Goal: Check status: Check status

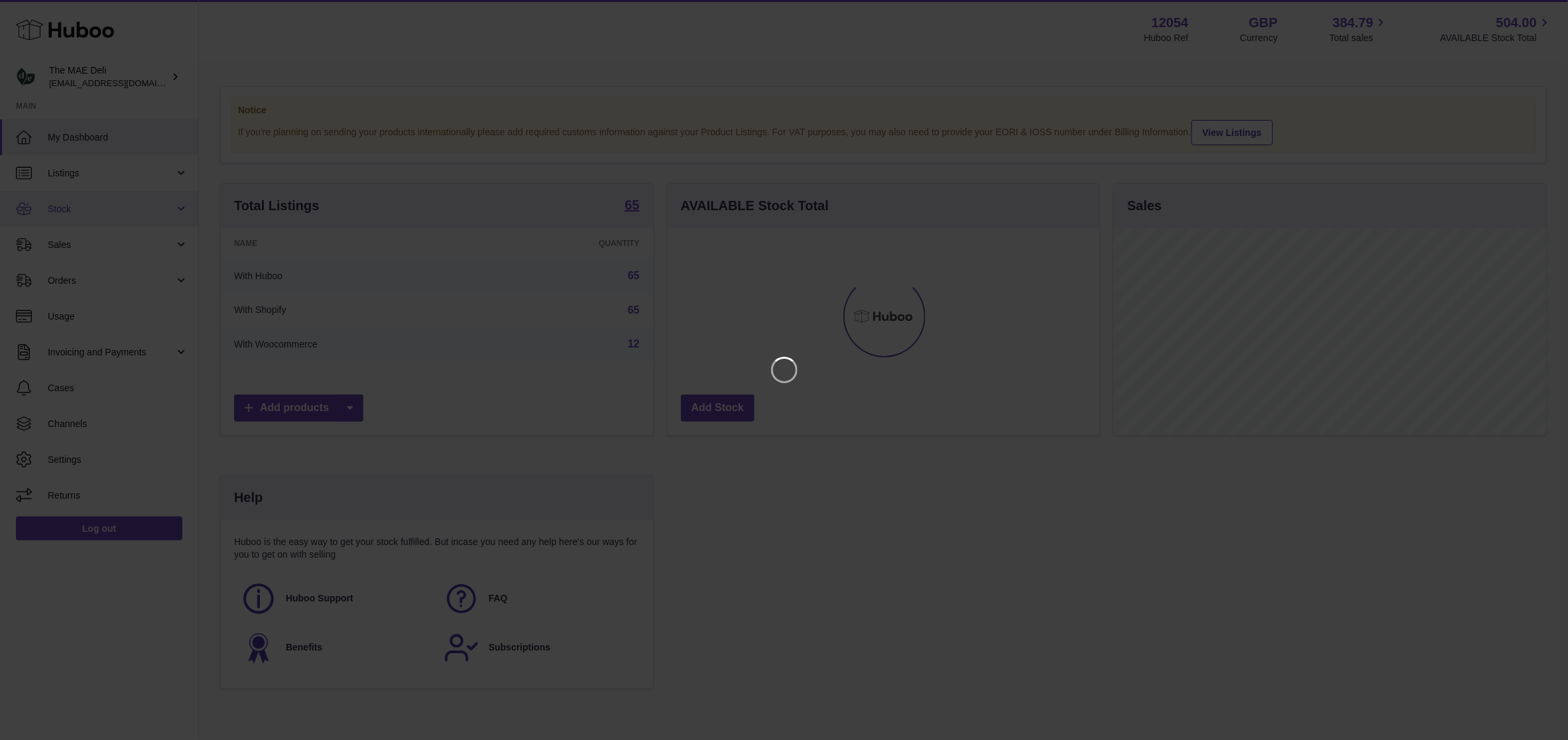
scroll to position [207, 436]
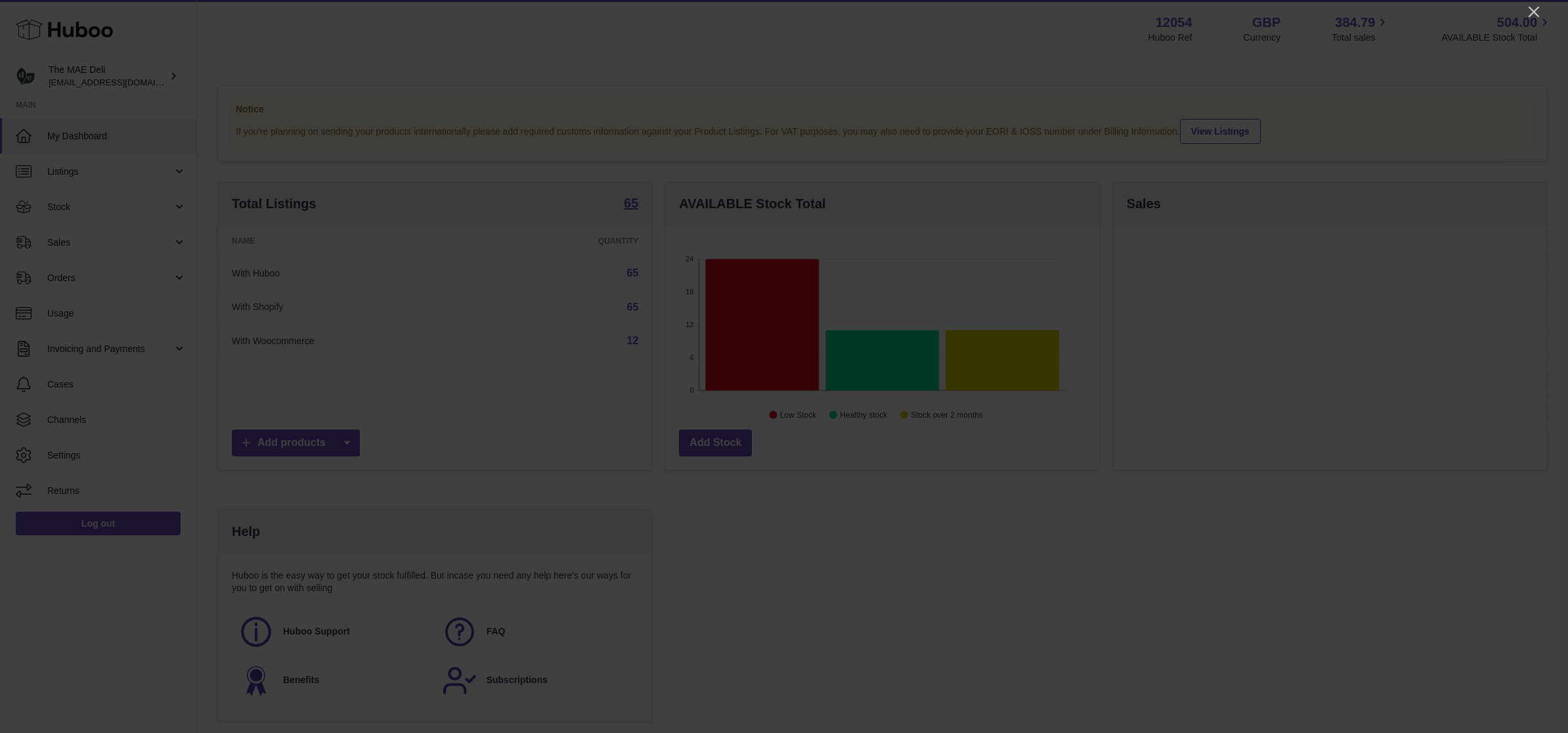
click at [1525, 9] on div at bounding box center [784, 366] width 1568 height 733
click at [1533, 10] on icon "Close" at bounding box center [1534, 11] width 11 height 11
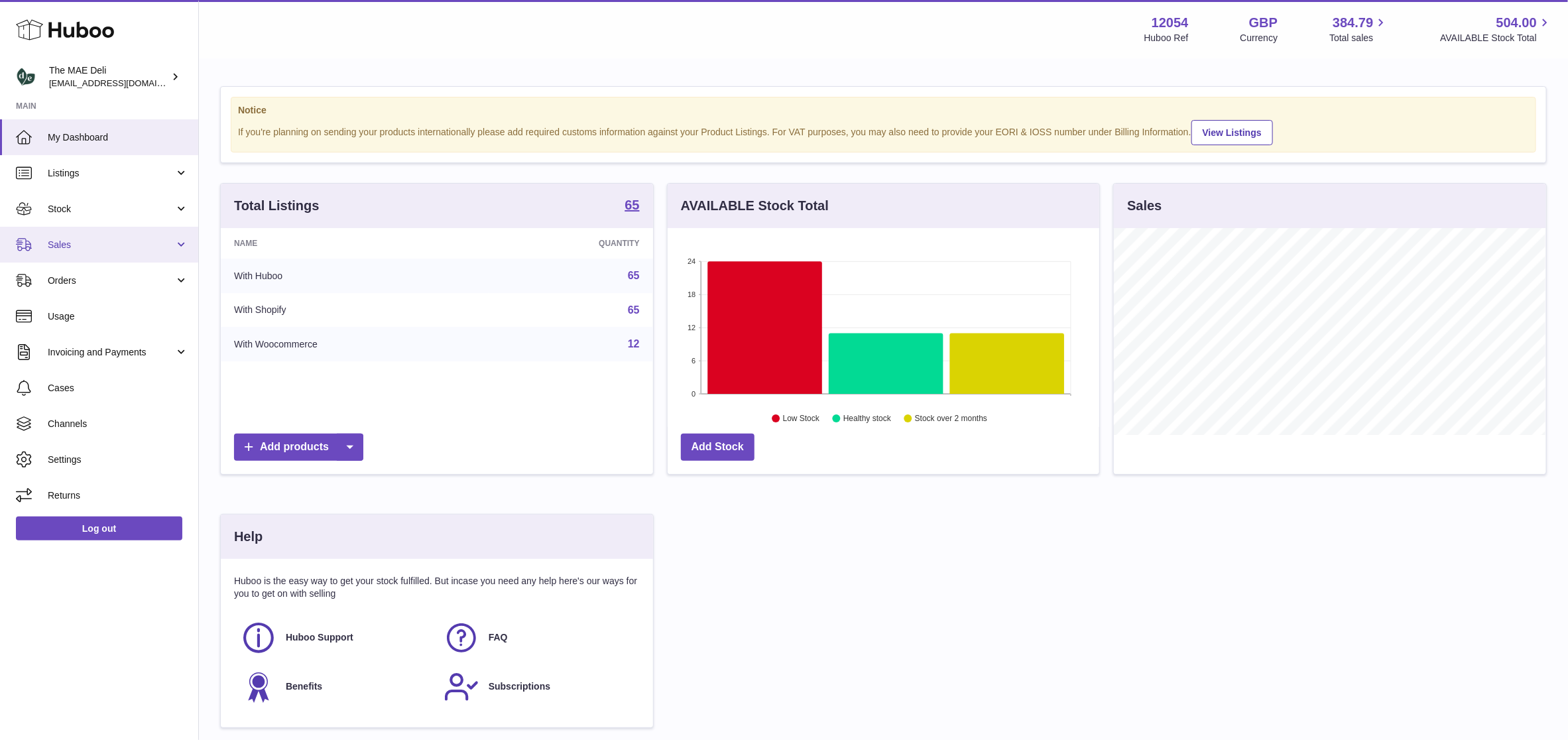
click at [87, 234] on link "Sales" at bounding box center [99, 245] width 199 height 36
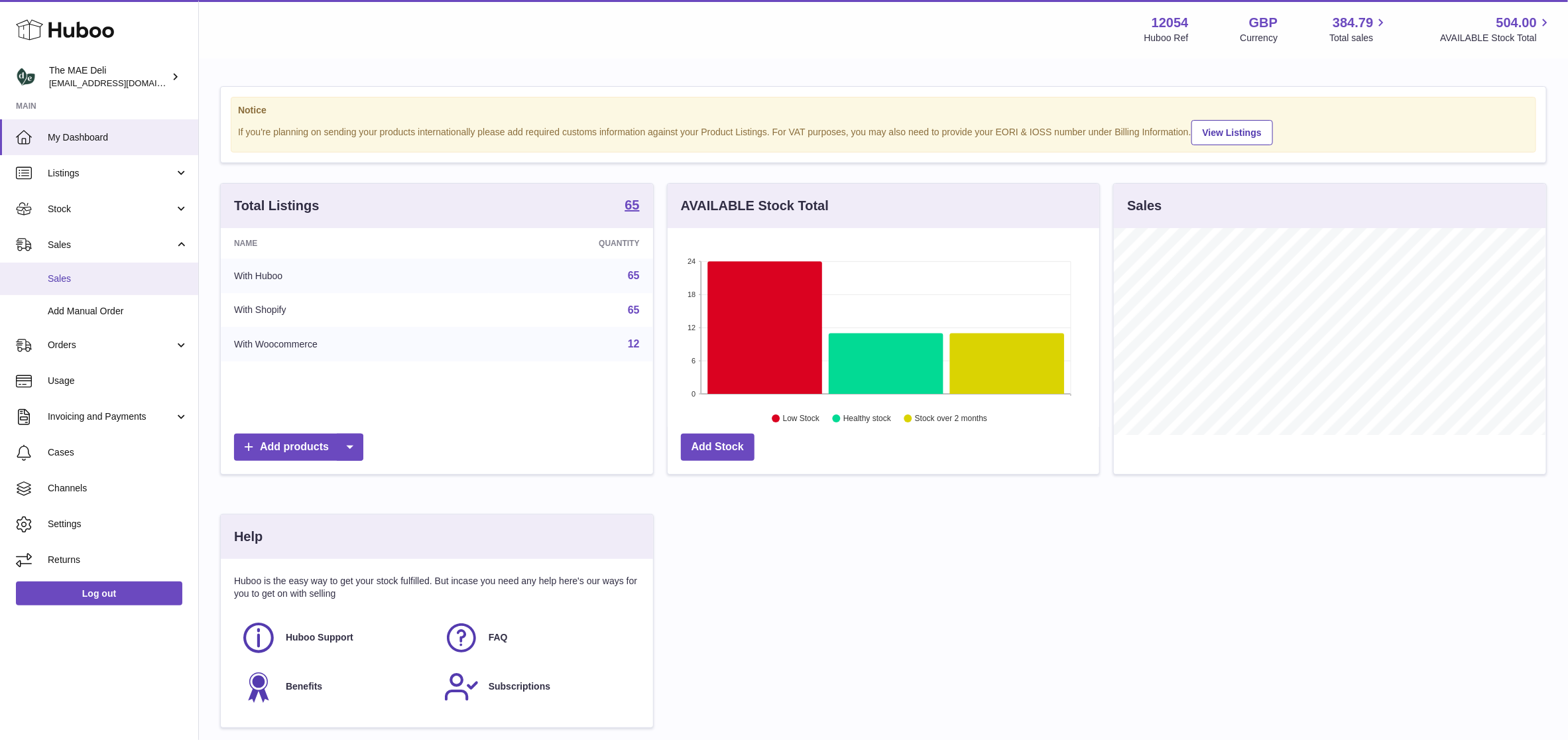
click at [100, 275] on span "Sales" at bounding box center [118, 279] width 140 height 13
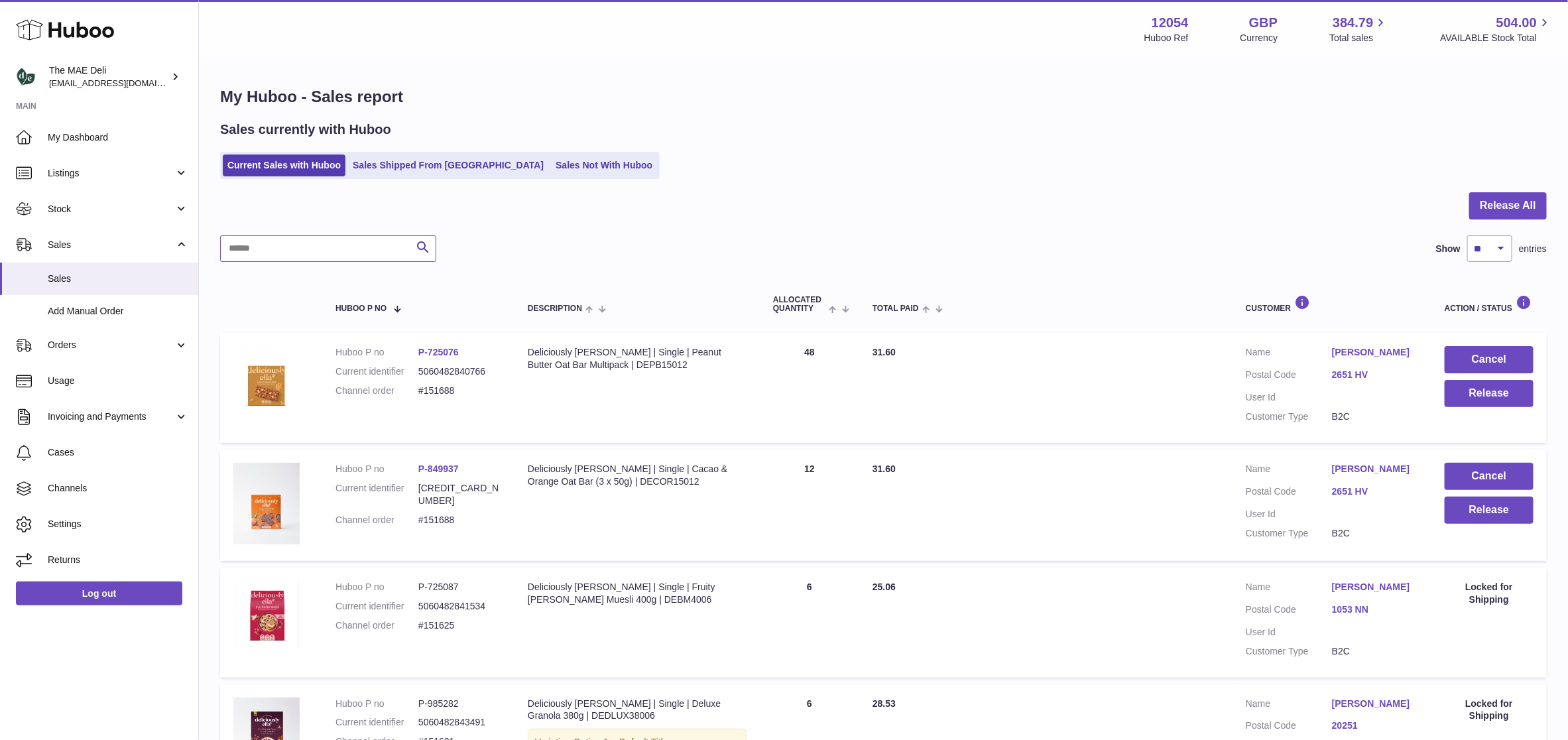
click at [302, 250] on input "text" at bounding box center [328, 248] width 216 height 27
paste input "******"
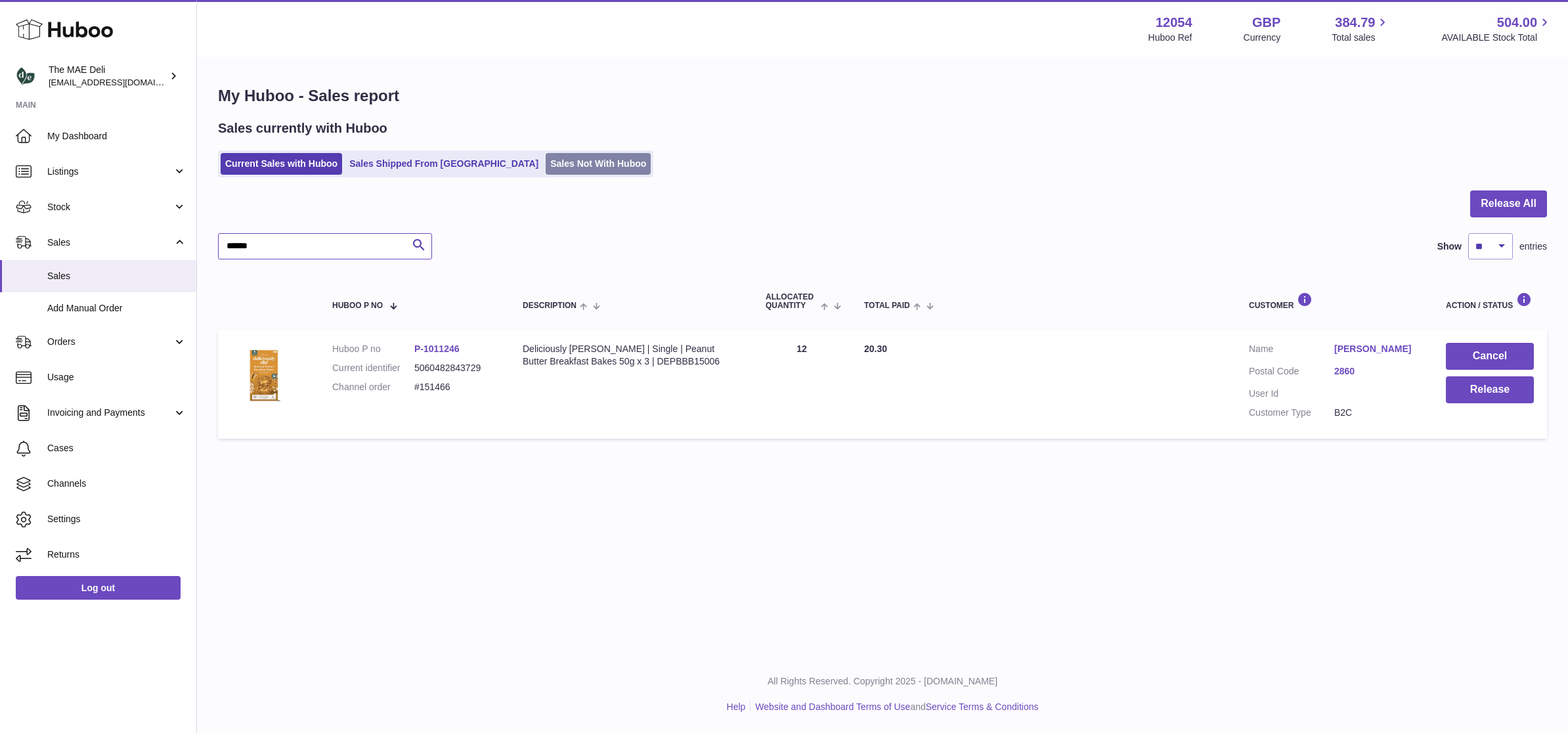
type input "******"
click at [549, 162] on link "Sales Not With Huboo" at bounding box center [598, 164] width 105 height 22
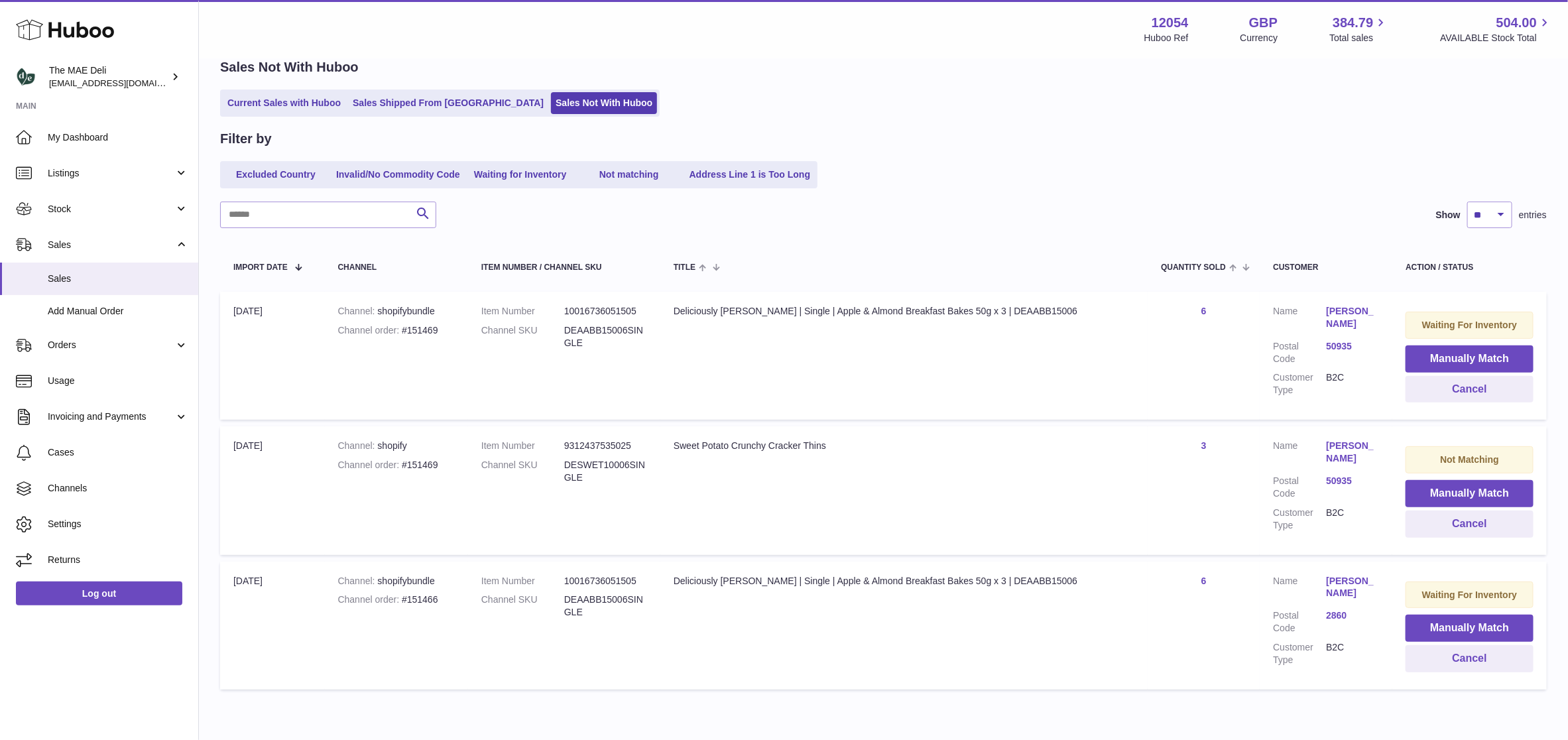
scroll to position [120, 0]
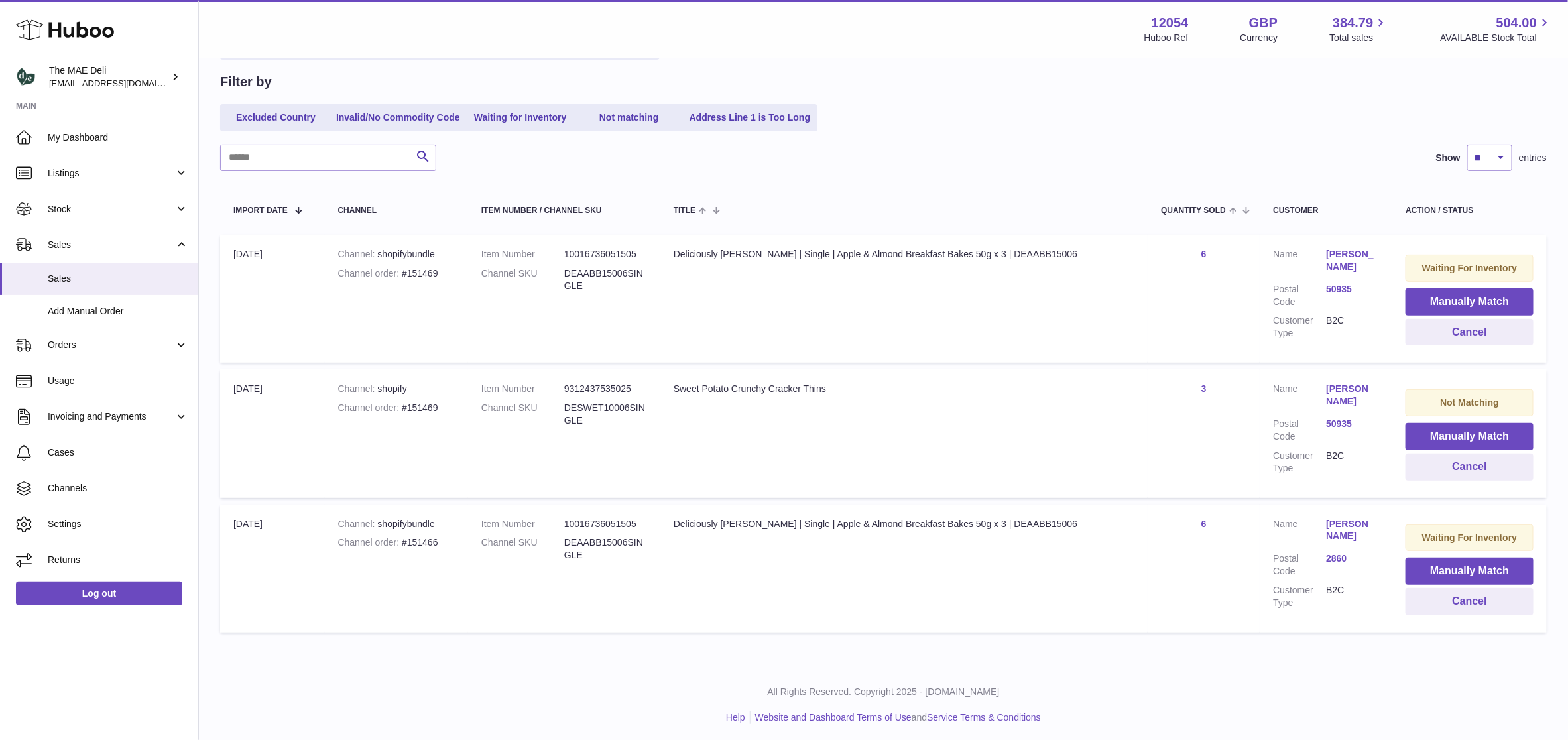
click at [596, 406] on dd "DESWET10006SINGLE" at bounding box center [606, 414] width 83 height 25
copy dd "DESWET10006SINGLE"
click at [97, 204] on span "Stock" at bounding box center [111, 209] width 127 height 13
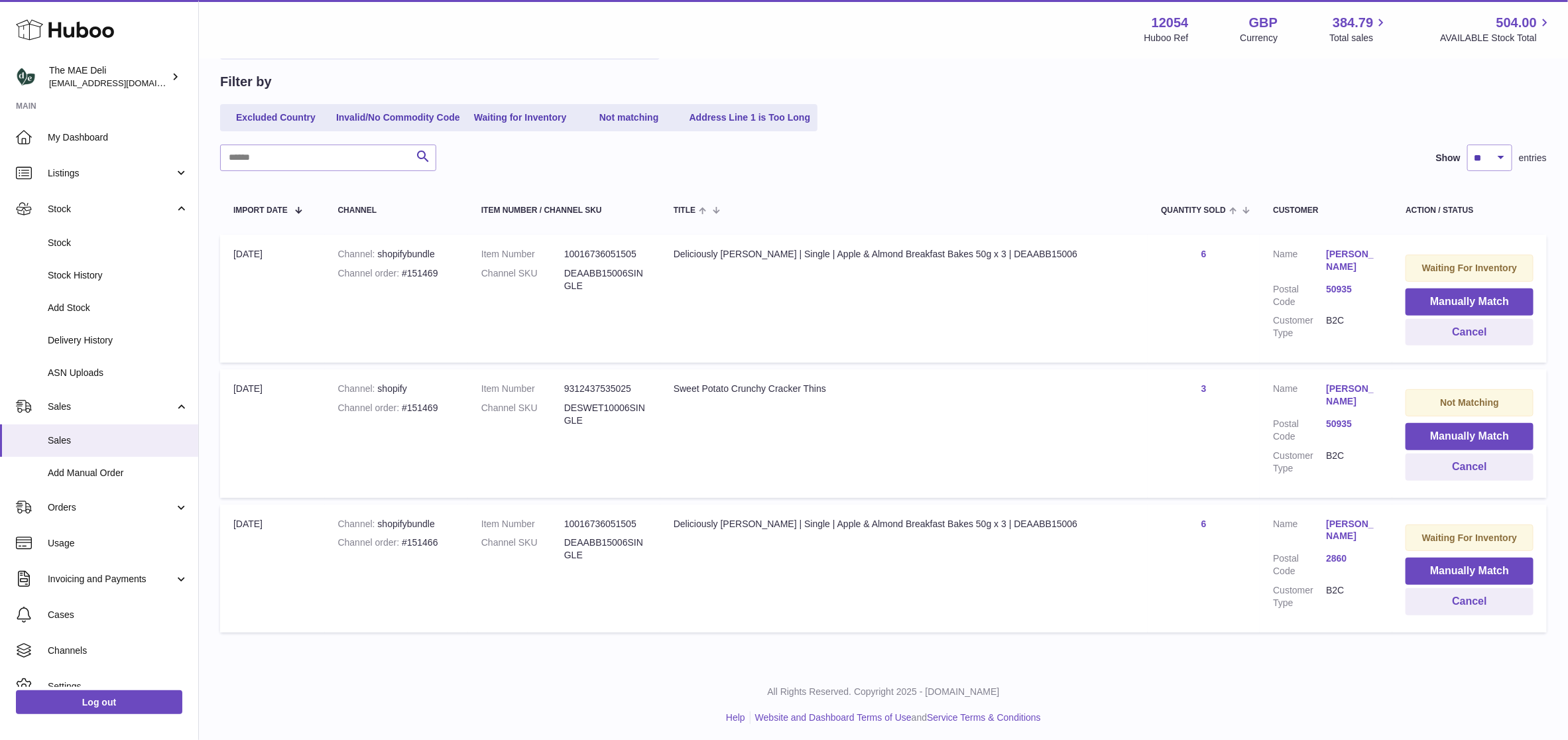
click at [392, 434] on td "Channel shopify Channel order #151469" at bounding box center [396, 433] width 143 height 128
click at [596, 275] on dd "DEAABB15006SINGLE" at bounding box center [606, 280] width 83 height 25
drag, startPoint x: 596, startPoint y: 275, endPoint x: 593, endPoint y: 299, distance: 24.2
click at [593, 299] on td "Item Number 10016736051505 Channel SKU DEAABB15006SINGLE" at bounding box center [564, 298] width 192 height 128
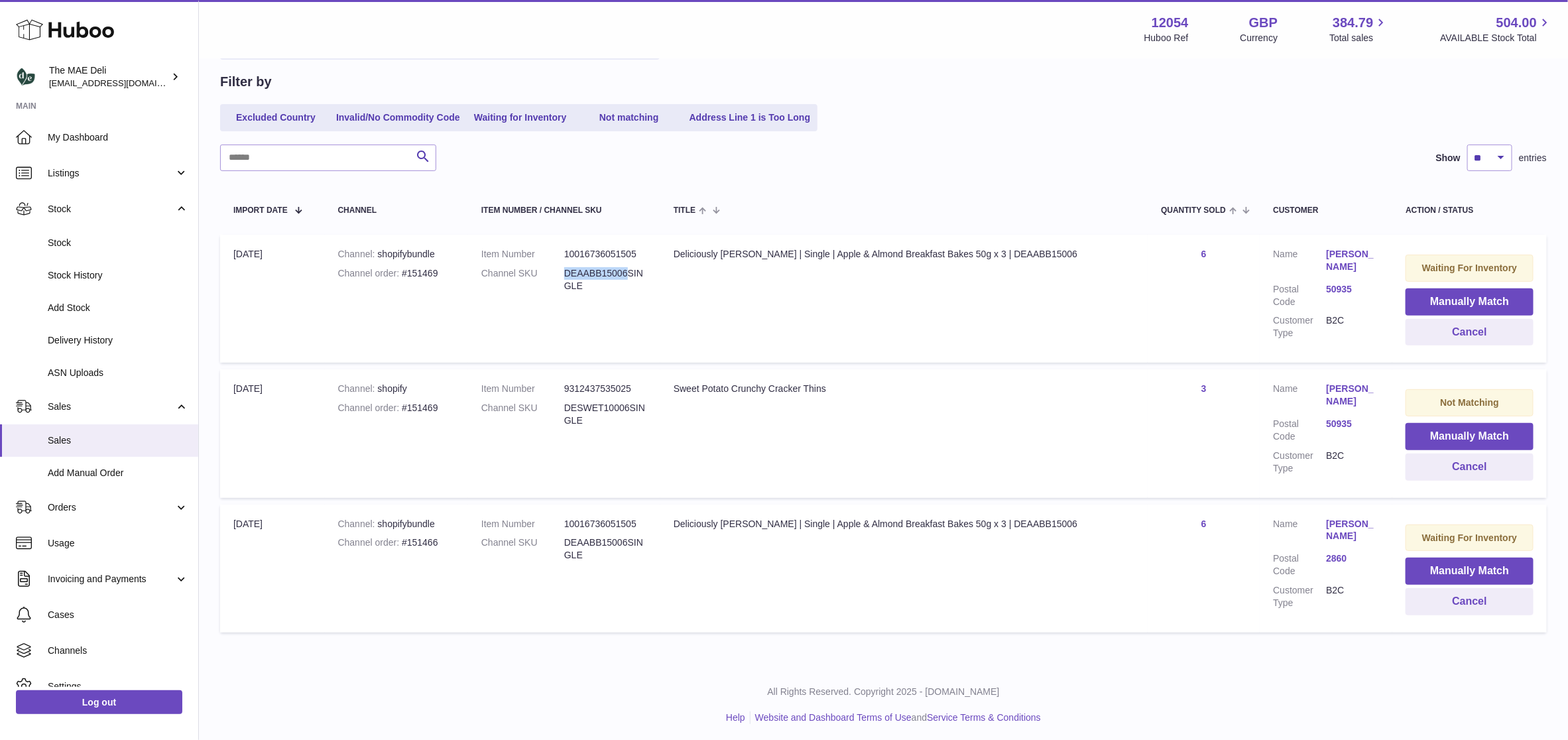
drag, startPoint x: 585, startPoint y: 270, endPoint x: 646, endPoint y: 270, distance: 61.0
click at [646, 270] on dd "DEAABB15006SINGLE" at bounding box center [606, 280] width 83 height 25
click at [611, 440] on td "Item Number 9312437535025 Channel SKU DESWET10006SINGLE" at bounding box center [564, 433] width 192 height 128
drag, startPoint x: 583, startPoint y: 403, endPoint x: 649, endPoint y: 403, distance: 66.0
click at [647, 403] on dl "Item Number 9312437535025 Channel SKU DESWET10006SINGLE" at bounding box center [564, 408] width 166 height 51
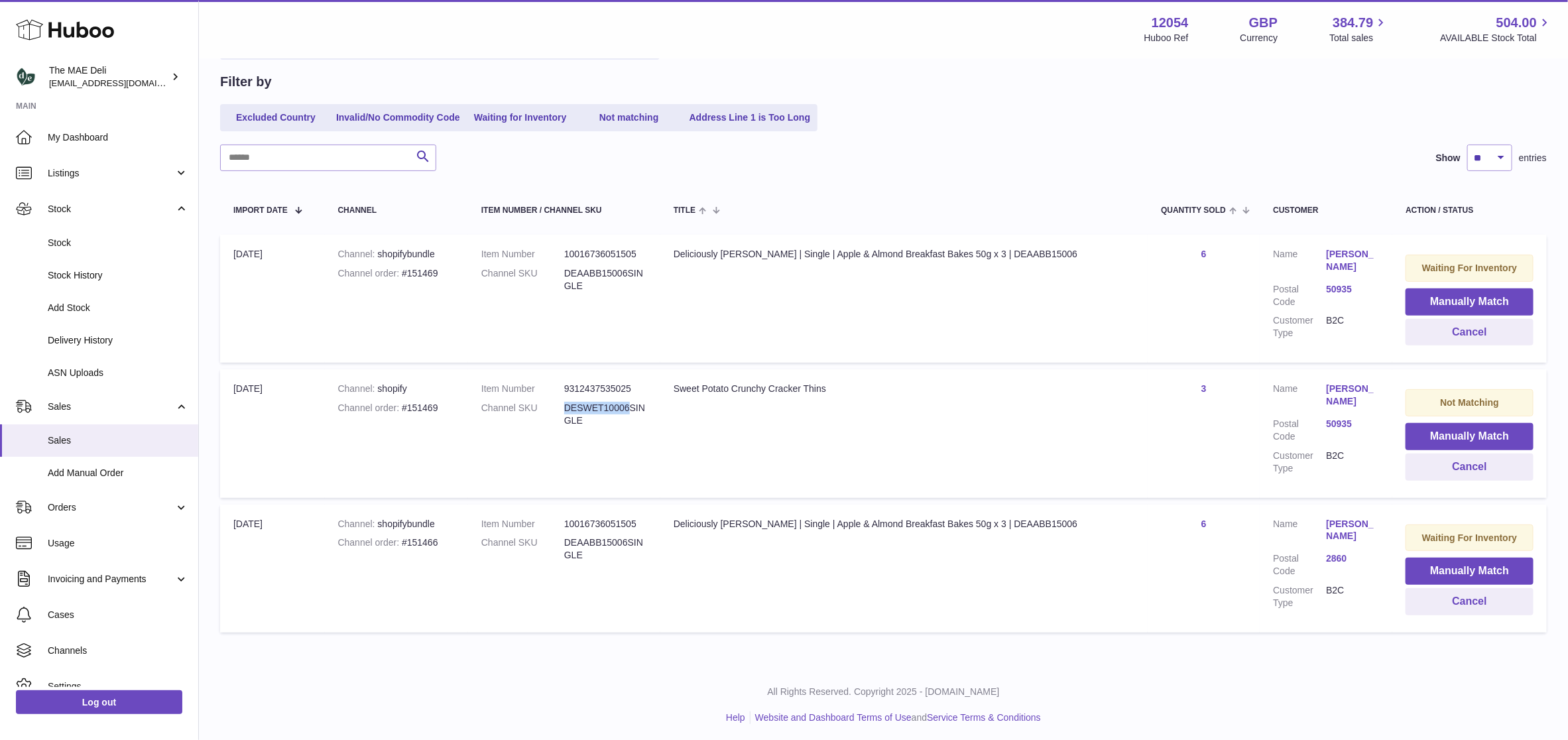
copy dl "DESWET10006"
click at [419, 538] on div "Channel order #151466" at bounding box center [396, 543] width 117 height 13
copy div "151466"
click at [535, 601] on td "Item Number 10016736051505 Channel SKU DEAABB15006SINGLE" at bounding box center [564, 569] width 192 height 128
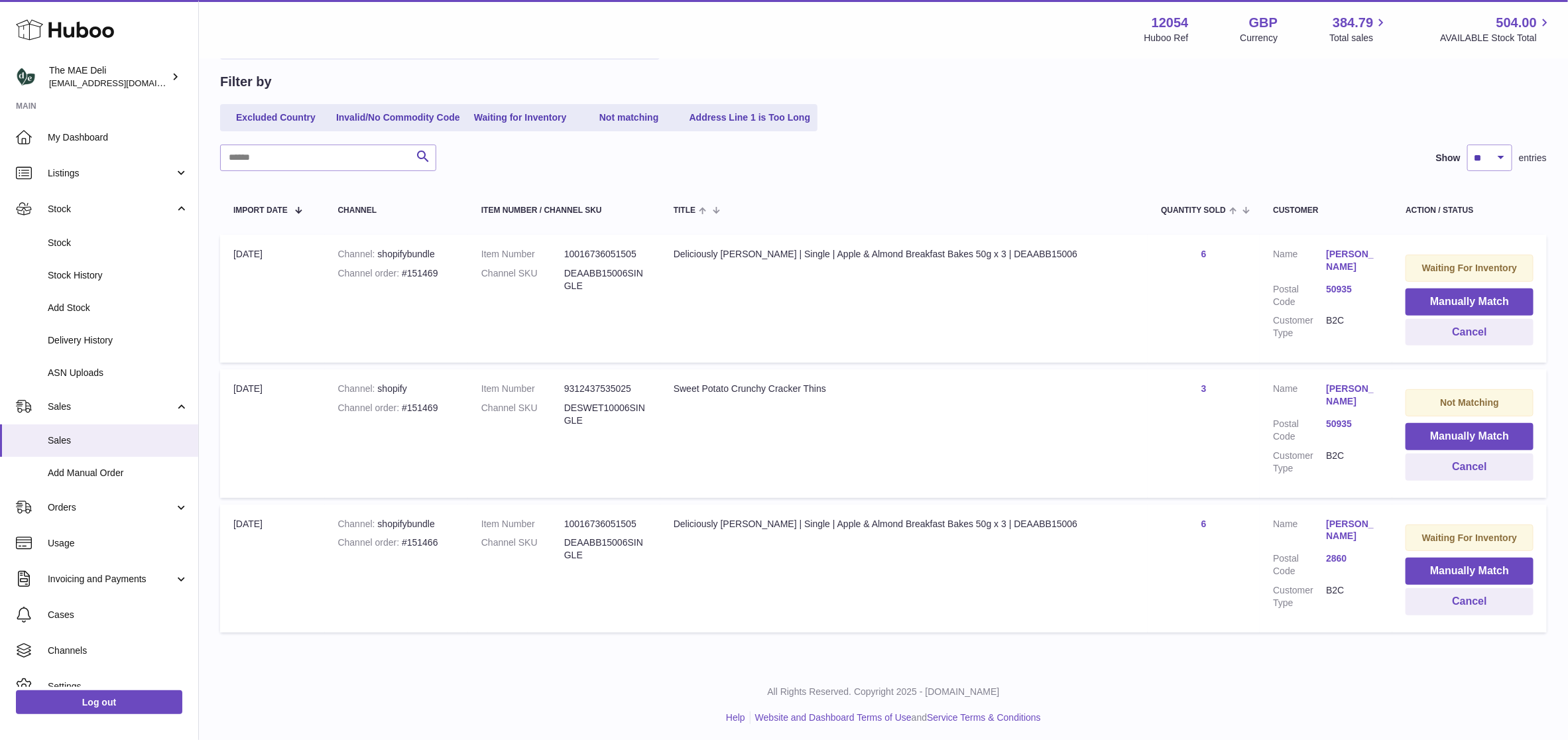
click at [597, 272] on dd "DEAABB15006SINGLE" at bounding box center [606, 280] width 83 height 25
drag, startPoint x: 597, startPoint y: 272, endPoint x: 597, endPoint y: 287, distance: 15.0
click at [597, 290] on dd "DEAABB15006SINGLE" at bounding box center [606, 280] width 83 height 25
click at [647, 270] on dd "DEAABB15006SINGLE" at bounding box center [606, 280] width 83 height 25
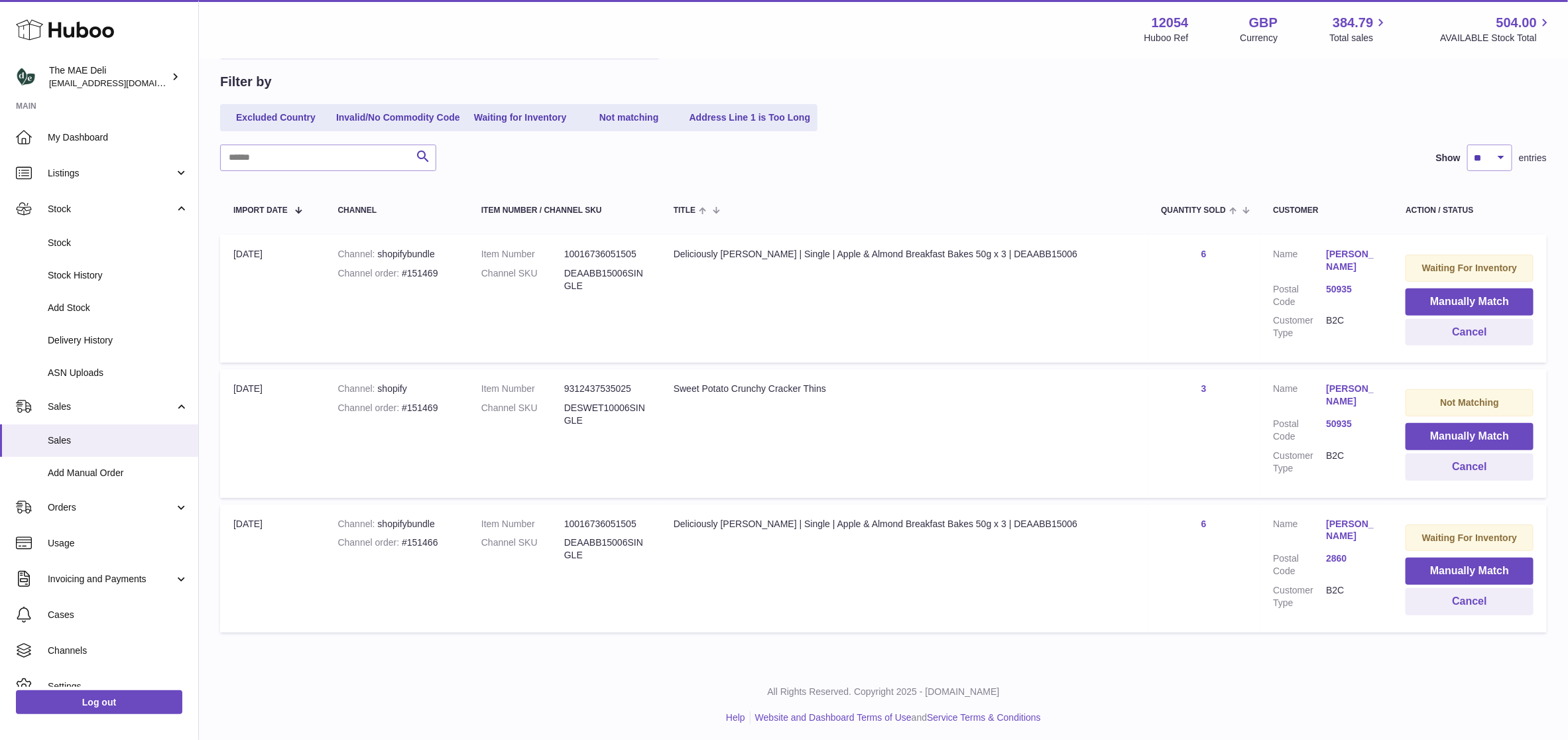
click at [644, 331] on td "Item Number 10016736051505 Channel SKU DEAABB15006SINGLE" at bounding box center [564, 298] width 192 height 128
click at [440, 267] on div "Channel order #151469" at bounding box center [396, 274] width 117 height 13
click at [438, 267] on div "Channel order #151469" at bounding box center [396, 274] width 117 height 13
copy div "151469"
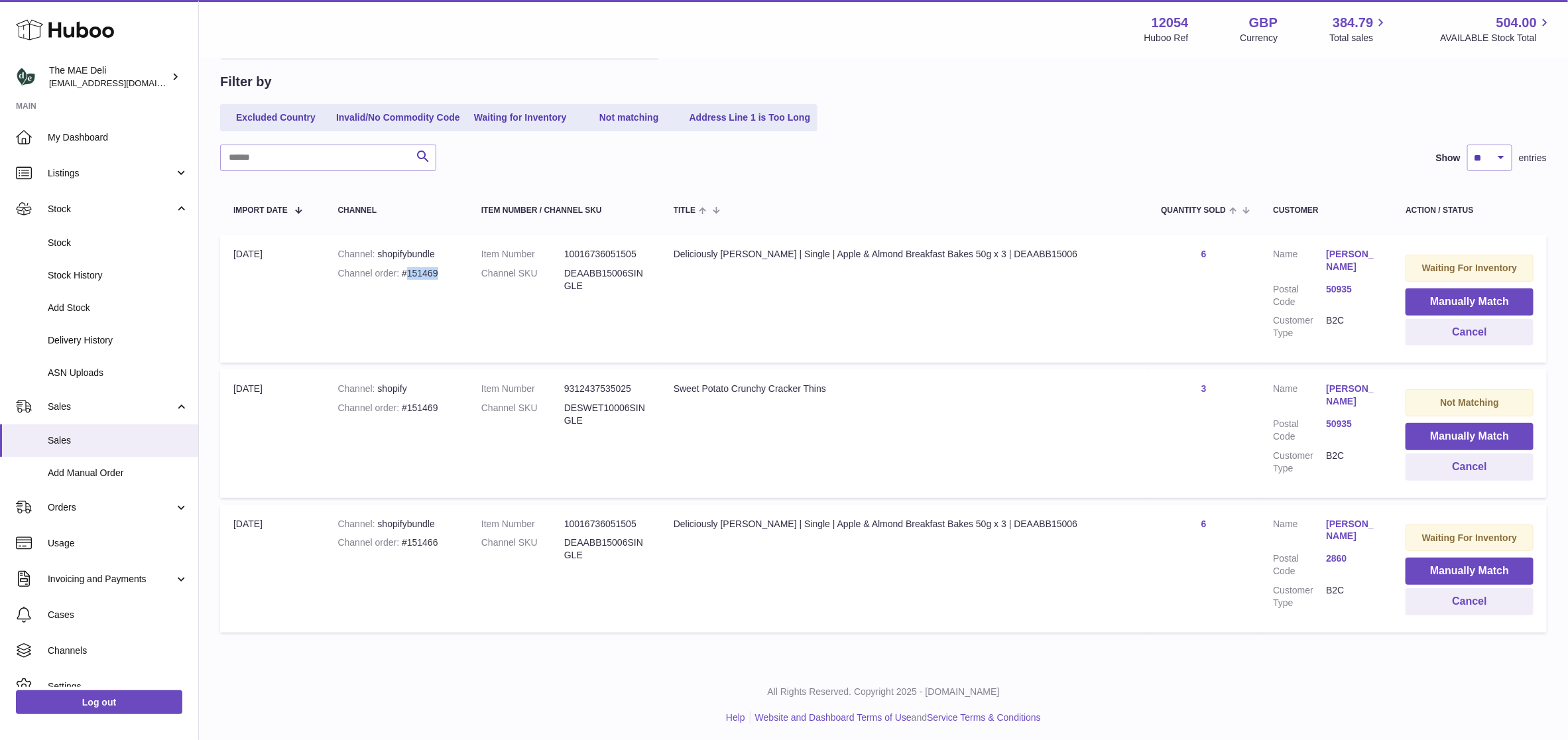
click at [430, 270] on div "Channel order #151469" at bounding box center [396, 274] width 117 height 13
click at [432, 410] on div "Channel order #151469" at bounding box center [396, 409] width 117 height 13
copy div "151469"
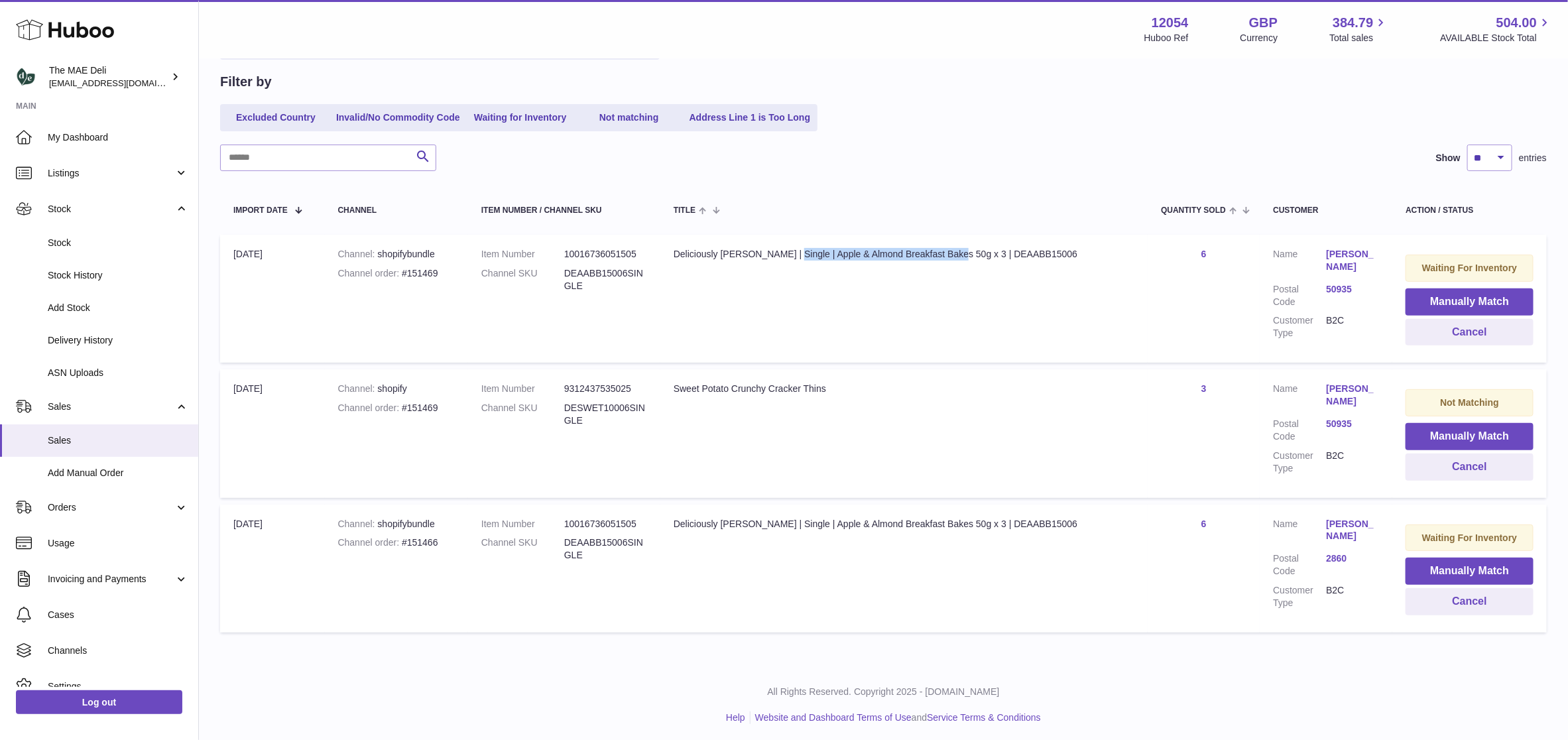
drag, startPoint x: 798, startPoint y: 252, endPoint x: 965, endPoint y: 252, distance: 167.0
click at [965, 252] on div "Deliciously [PERSON_NAME] | Single | Apple & Almond Breakfast Bakes 50g x 3 | D…" at bounding box center [904, 255] width 461 height 13
copy div "Apple & Almond Breakfast Bakes 50g x 3"
click at [432, 270] on div "Channel order #151469" at bounding box center [396, 274] width 117 height 13
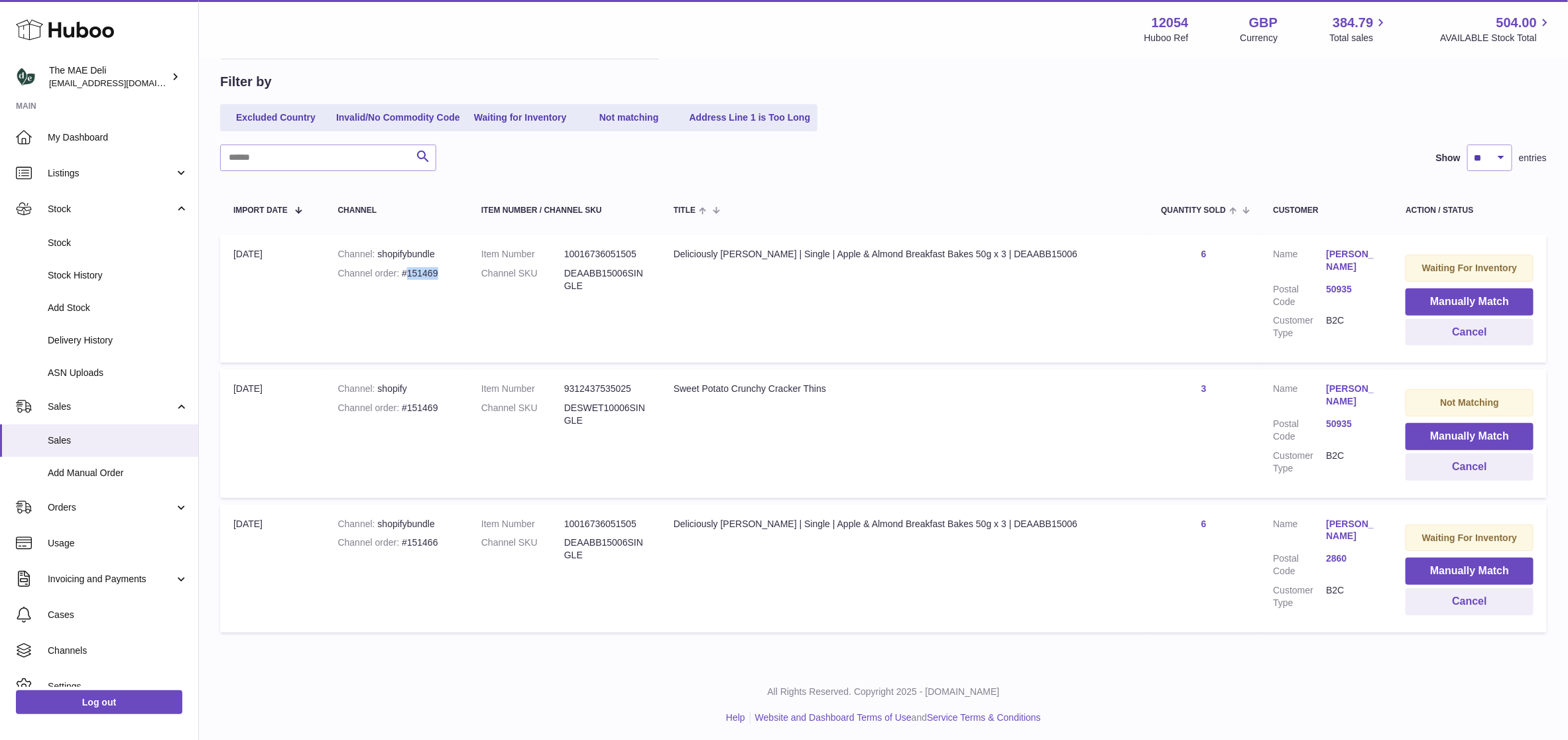
copy div "151469"
click at [430, 408] on div "Channel order #151469" at bounding box center [396, 409] width 117 height 13
copy div "151469"
drag, startPoint x: 694, startPoint y: 385, endPoint x: 856, endPoint y: 383, distance: 162.0
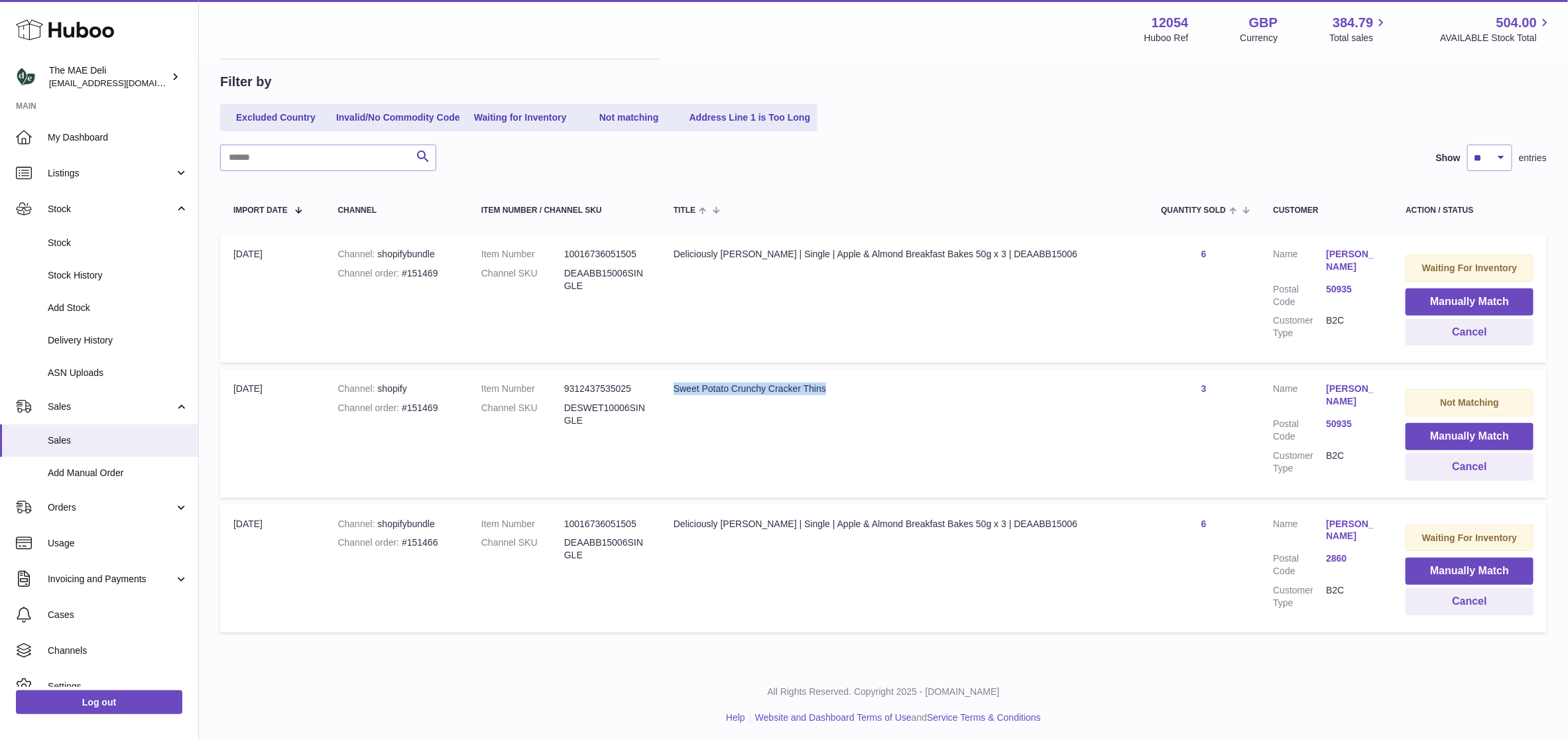
click at [856, 383] on div "Sweet Potato Crunchy Cracker Thins" at bounding box center [904, 389] width 461 height 13
copy div "Sweet Potato Crunchy Cracker Thins"
click at [426, 539] on div "Channel order #151466" at bounding box center [396, 543] width 117 height 13
copy div "151466"
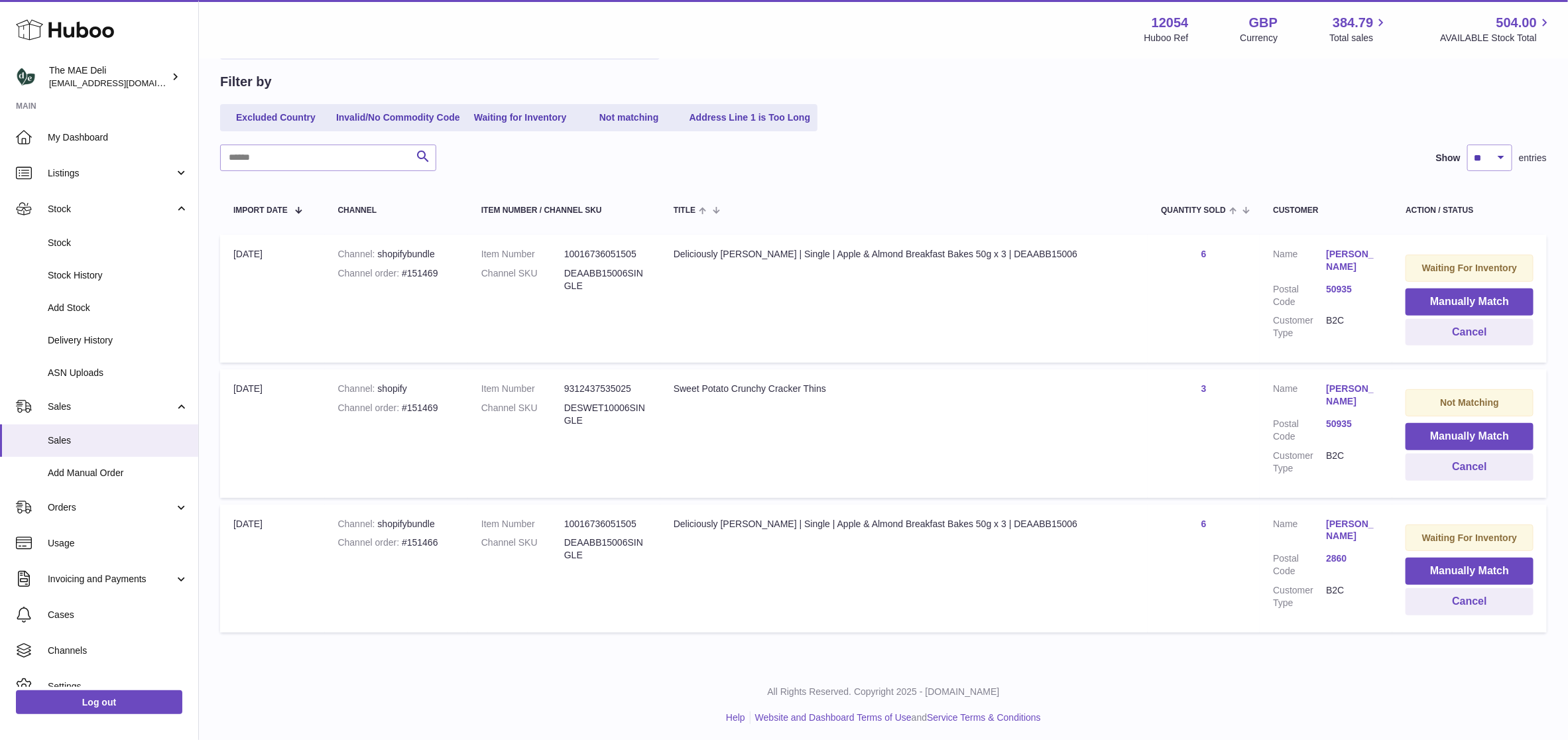
click at [848, 528] on td "Title Deliciously Ella | Single | Apple & Almond Breakfast Bakes 50g x 3 | DEAA…" at bounding box center [904, 569] width 487 height 128
click at [694, 518] on div "Deliciously [PERSON_NAME] | Single | Apple & Almond Breakfast Bakes 50g x 3 | D…" at bounding box center [904, 524] width 461 height 13
drag, startPoint x: 694, startPoint y: 520, endPoint x: 836, endPoint y: 513, distance: 142.2
click at [836, 513] on td "Title Deliciously Ella | Single | Apple & Almond Breakfast Bakes 50g x 3 | DEAA…" at bounding box center [904, 569] width 487 height 128
drag, startPoint x: 836, startPoint y: 513, endPoint x: 482, endPoint y: 640, distance: 376.1
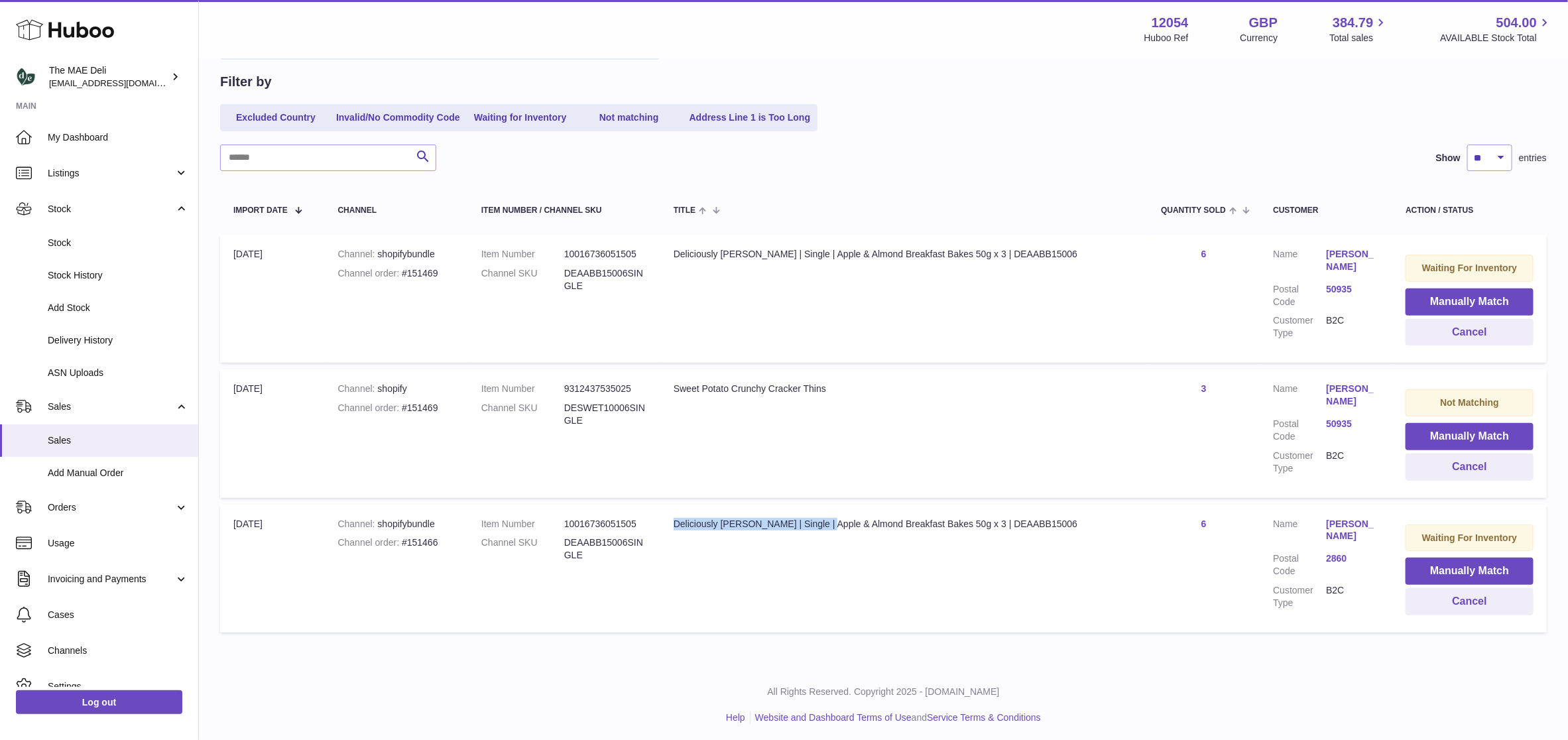
click at [818, 584] on td "Title Deliciously Ella | Single | Apple & Almond Breakfast Bakes 50g x 3 | DEAA…" at bounding box center [904, 569] width 487 height 128
click at [438, 540] on div "Channel order #151466" at bounding box center [396, 543] width 117 height 13
click at [836, 196] on th "Title" at bounding box center [904, 209] width 487 height 37
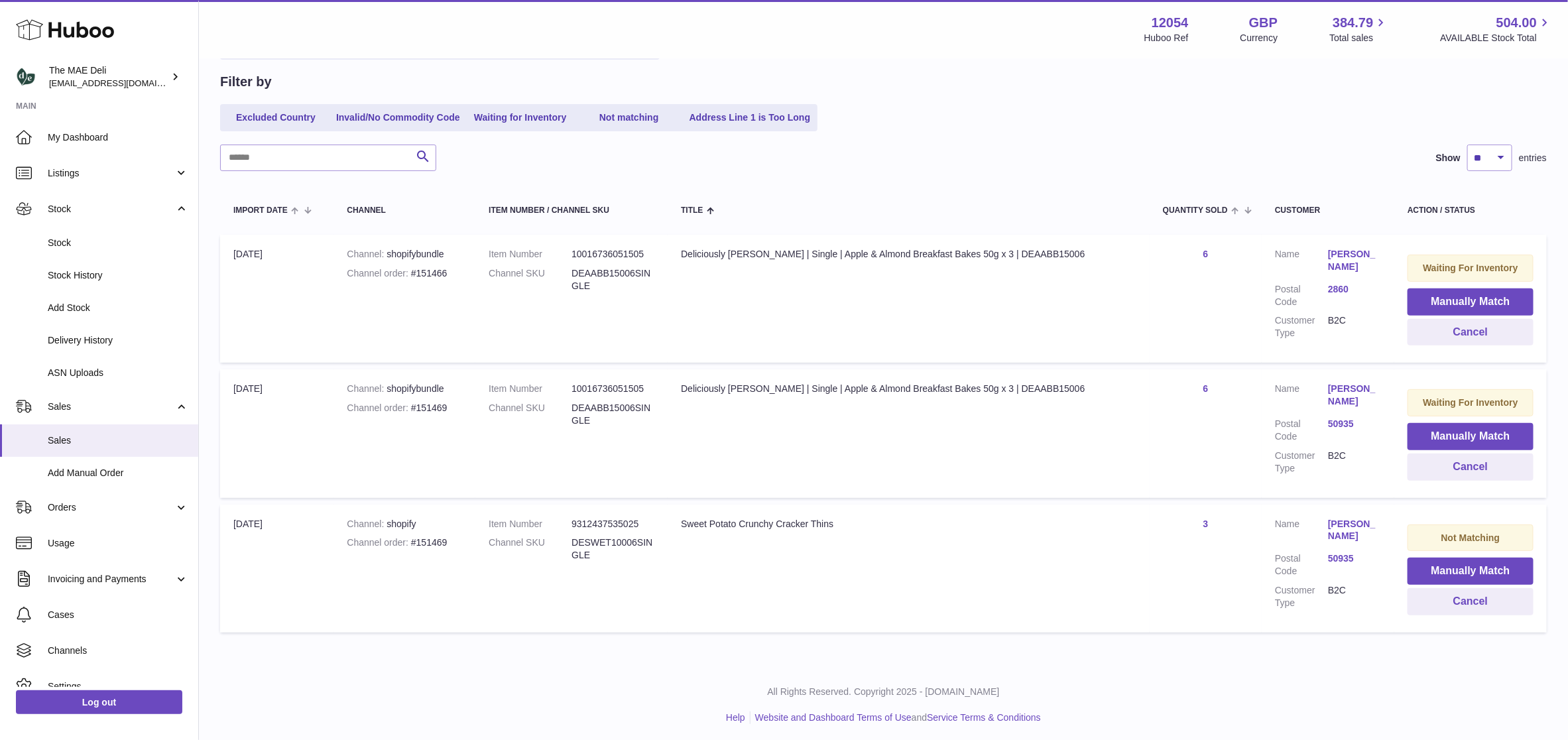
click at [289, 208] on span at bounding box center [297, 209] width 21 height 11
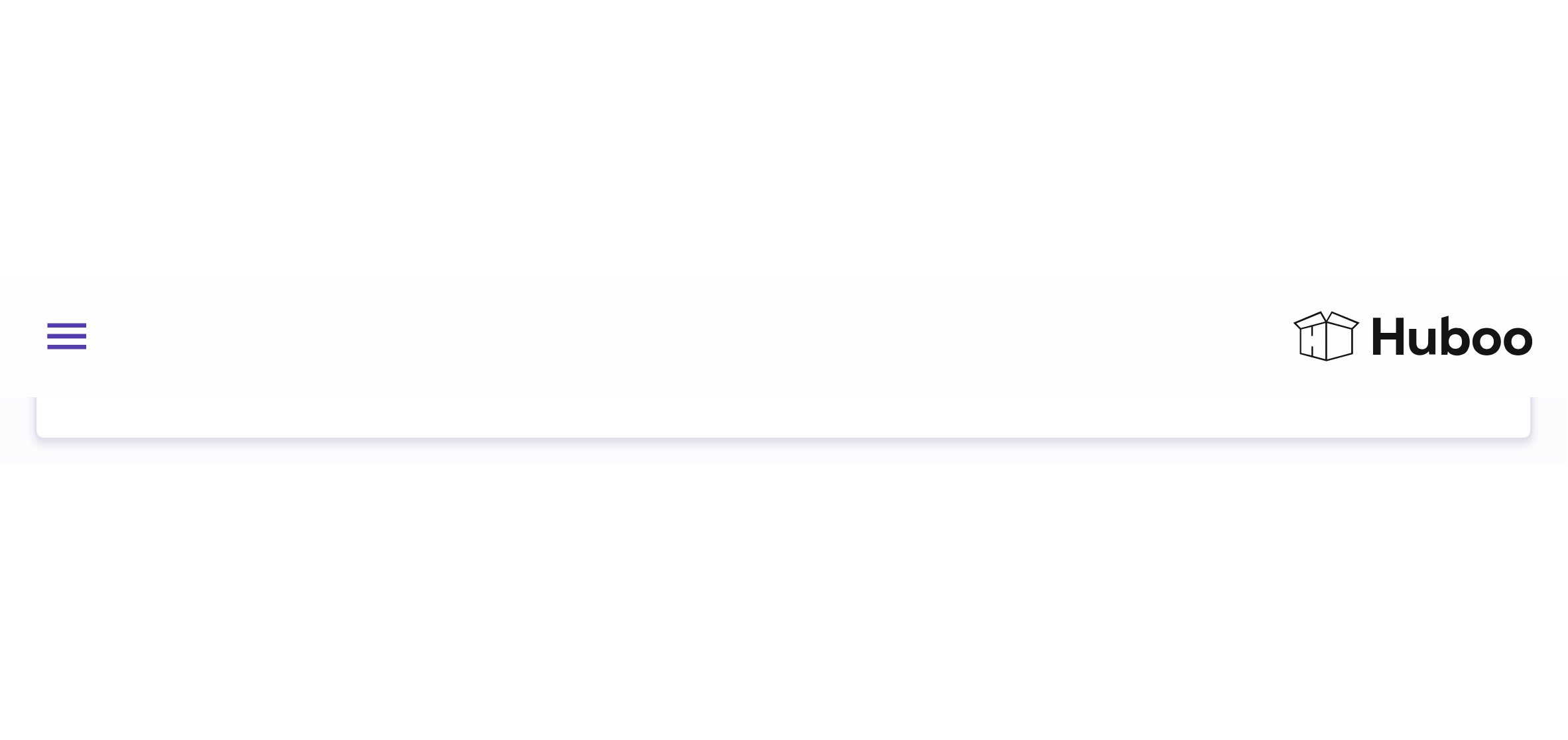
scroll to position [118, 0]
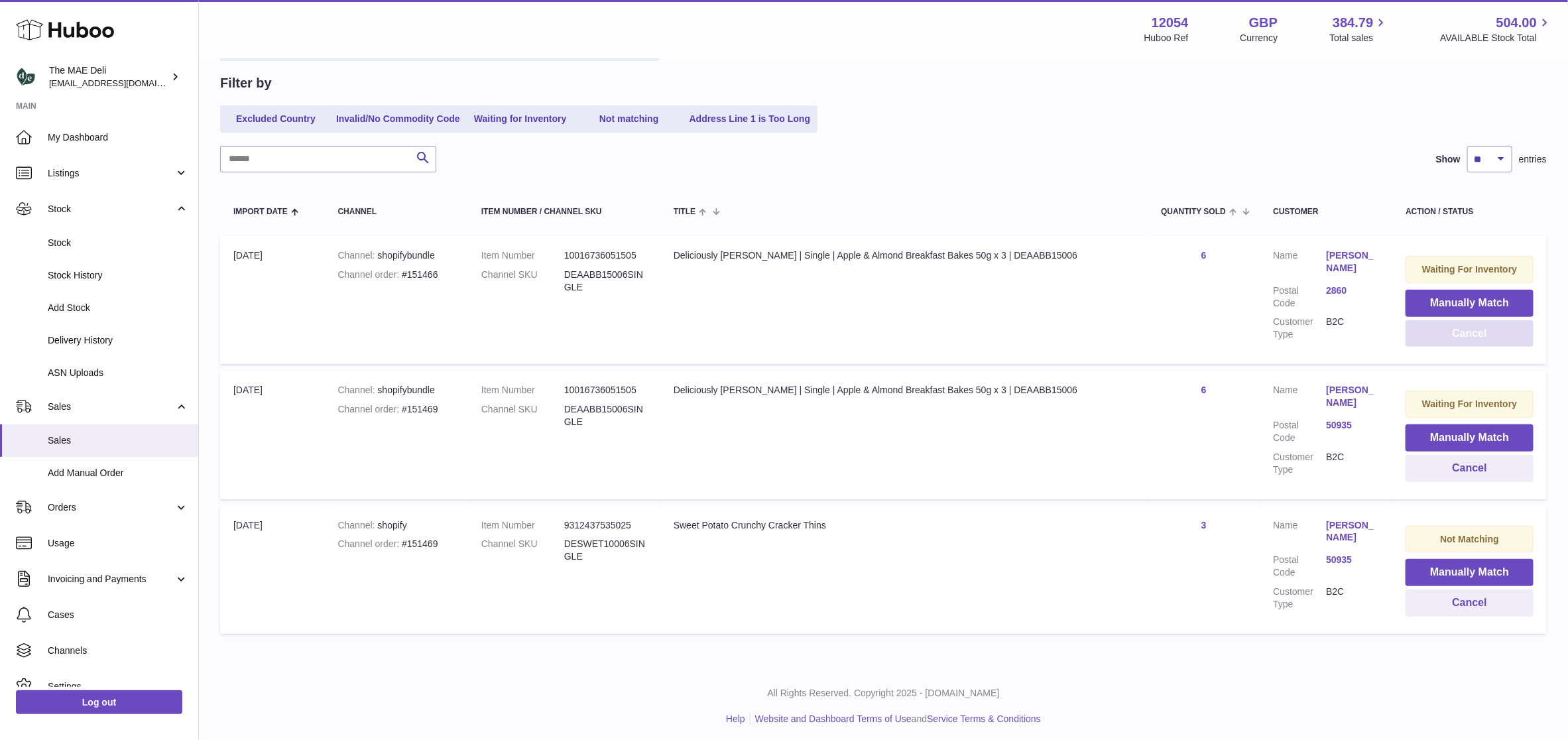
click at [1496, 329] on button "Cancel" at bounding box center [1469, 334] width 128 height 27
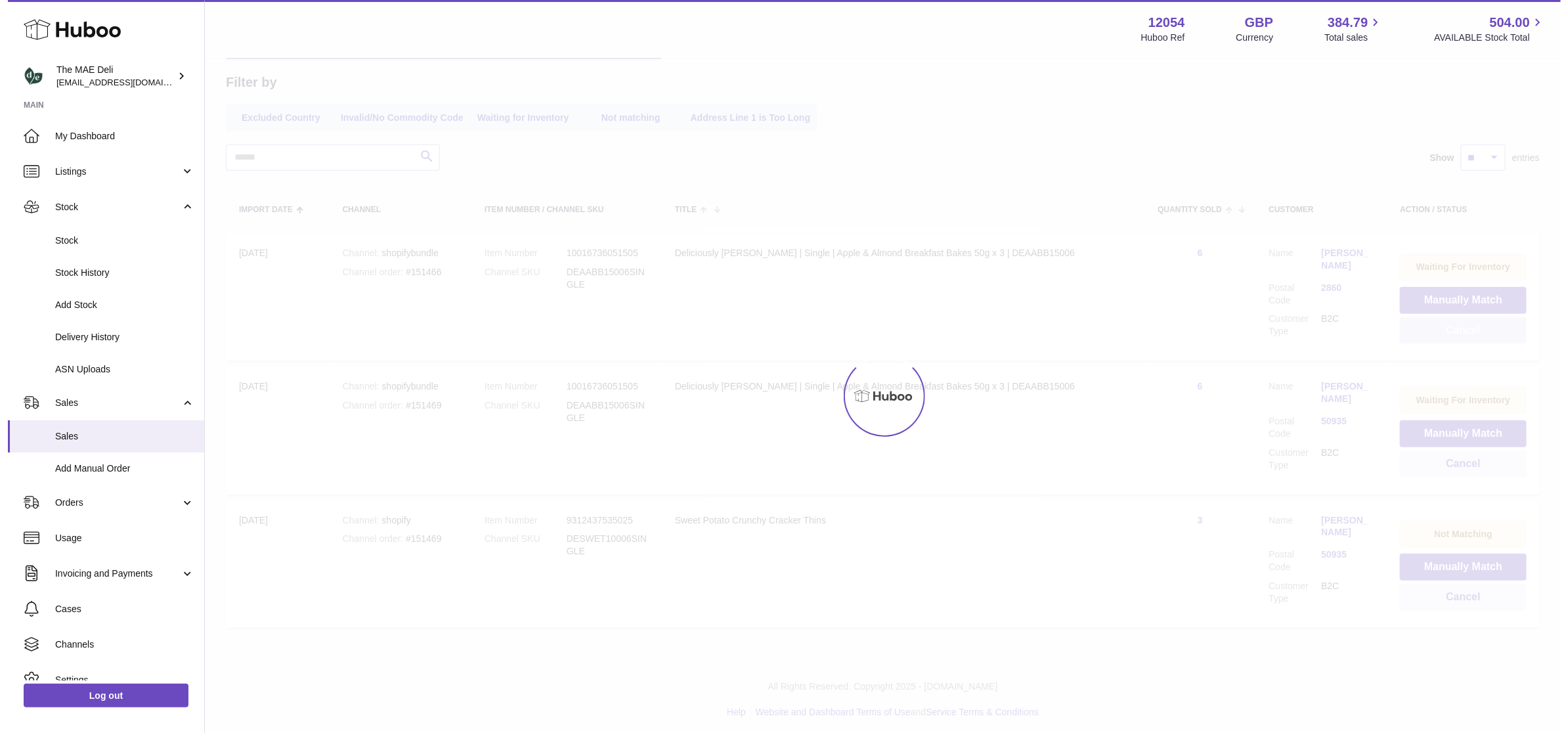
scroll to position [0, 0]
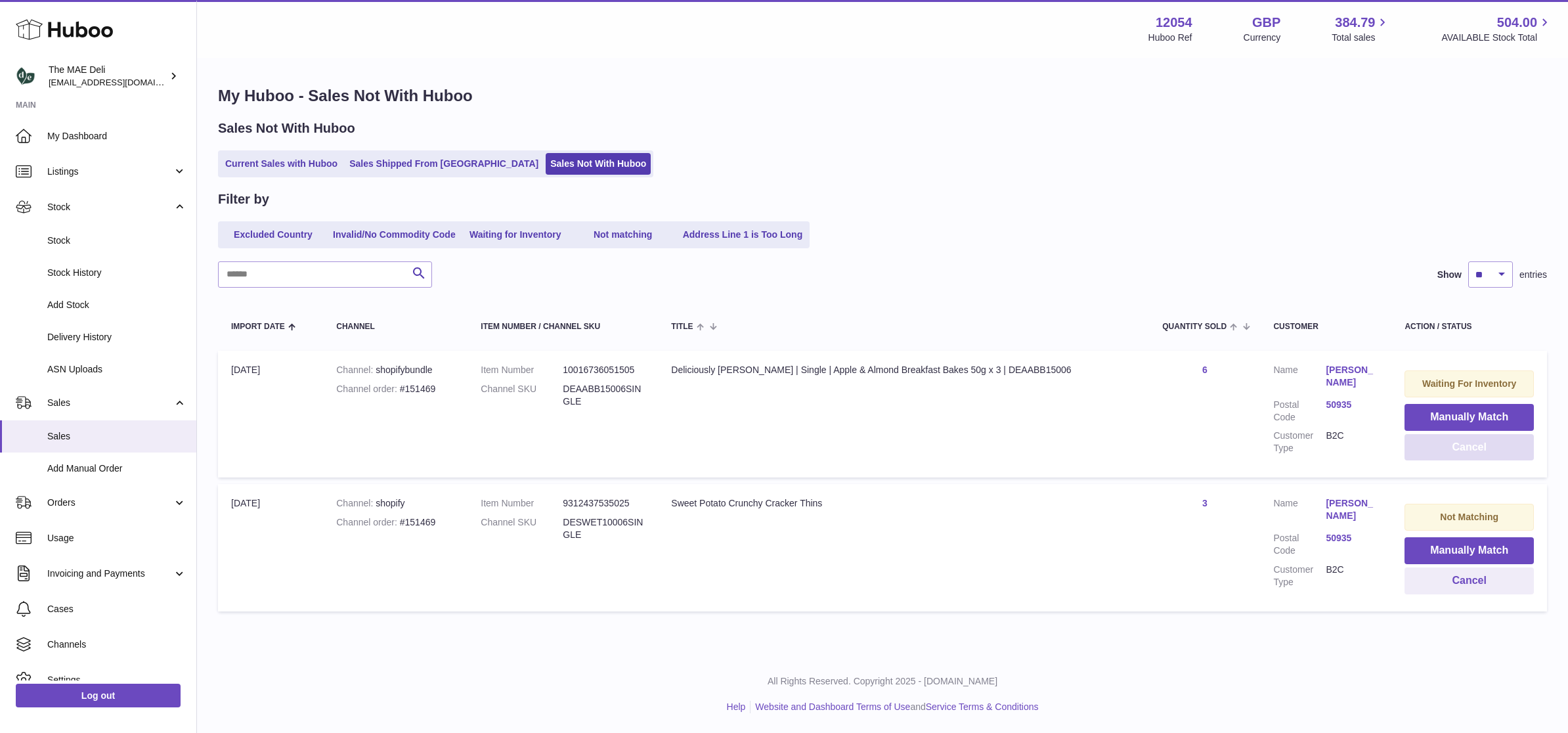
click at [1484, 448] on button "Cancel" at bounding box center [1469, 447] width 129 height 27
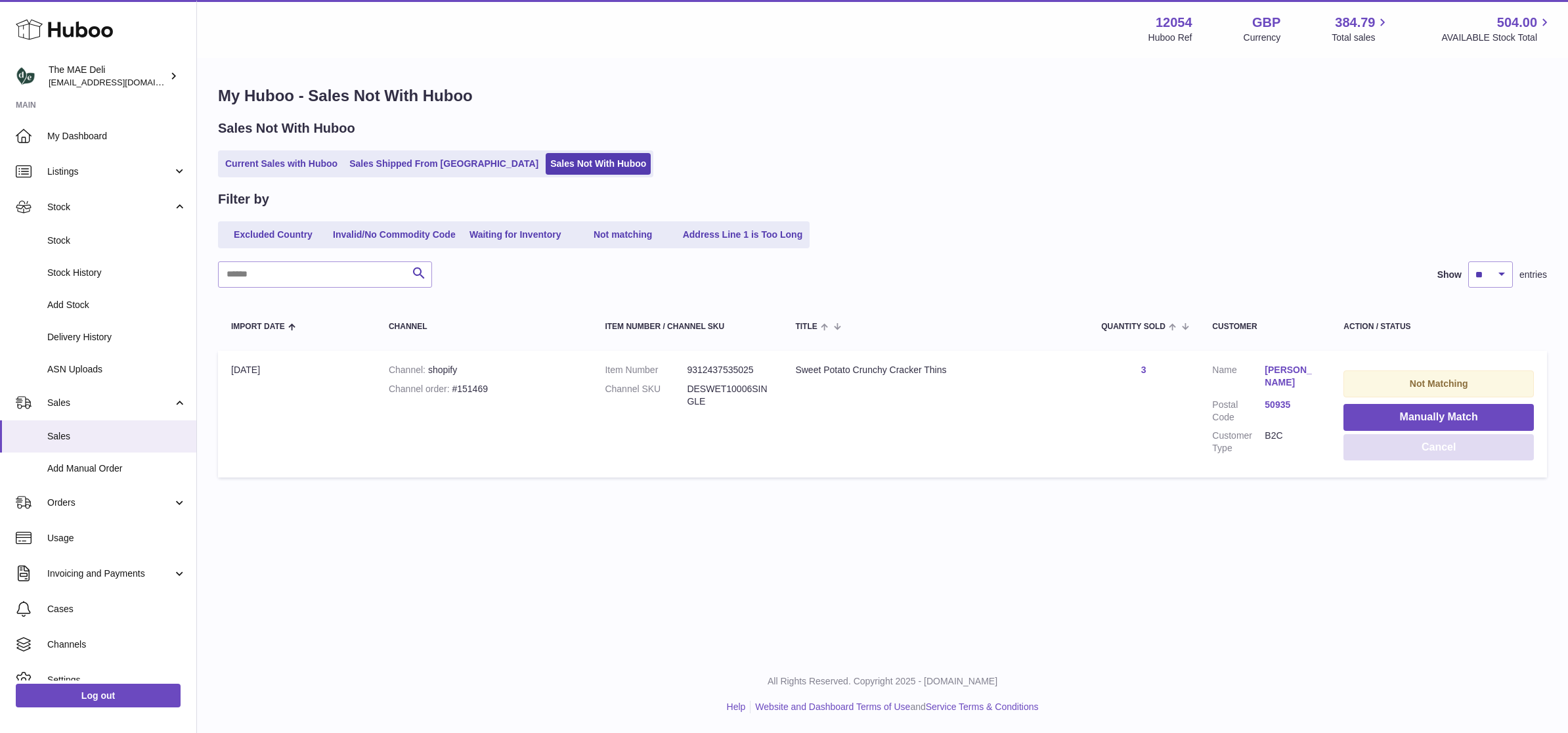
click at [1450, 442] on button "Cancel" at bounding box center [1439, 447] width 190 height 27
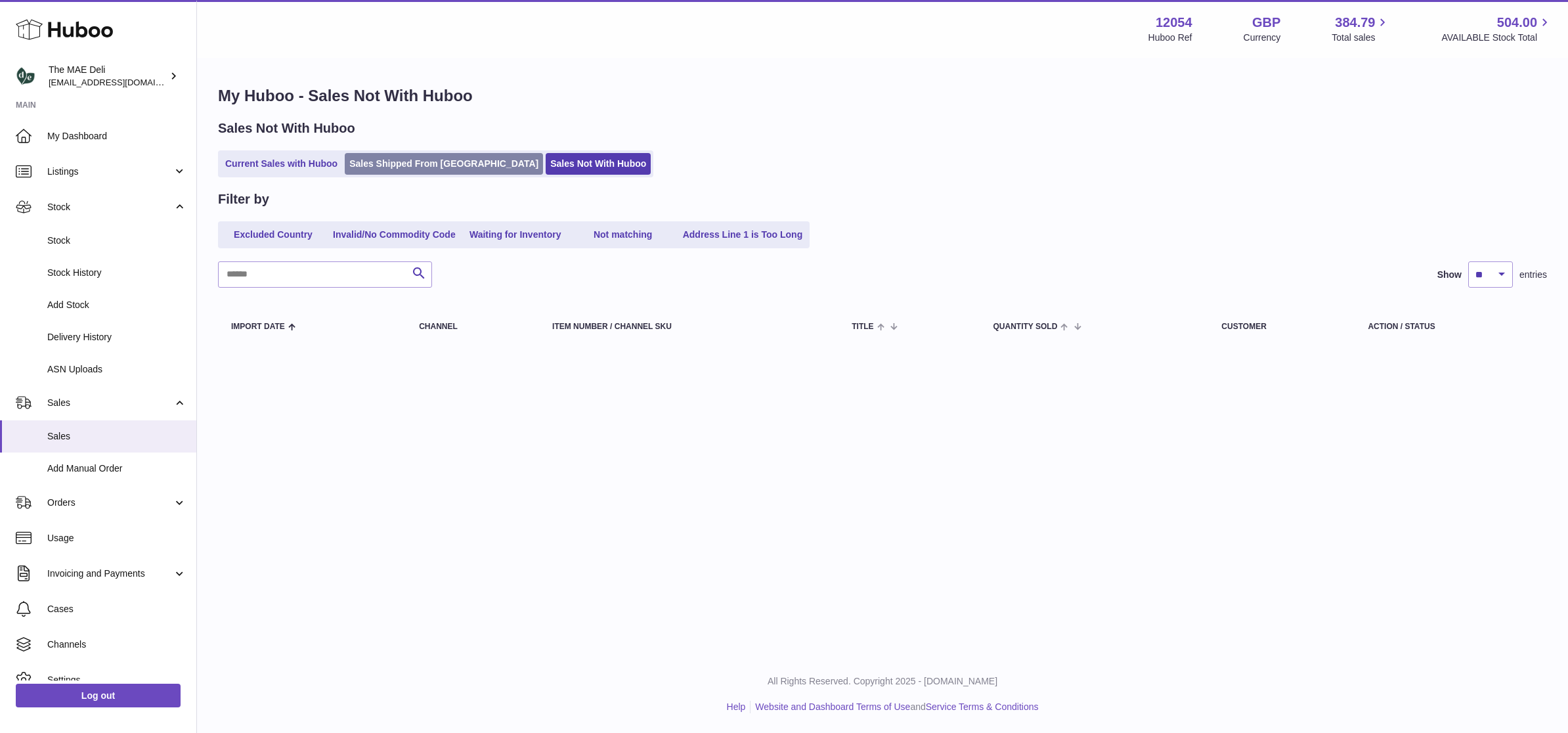
click at [427, 168] on link "Sales Shipped From [GEOGRAPHIC_DATA]" at bounding box center [444, 164] width 198 height 22
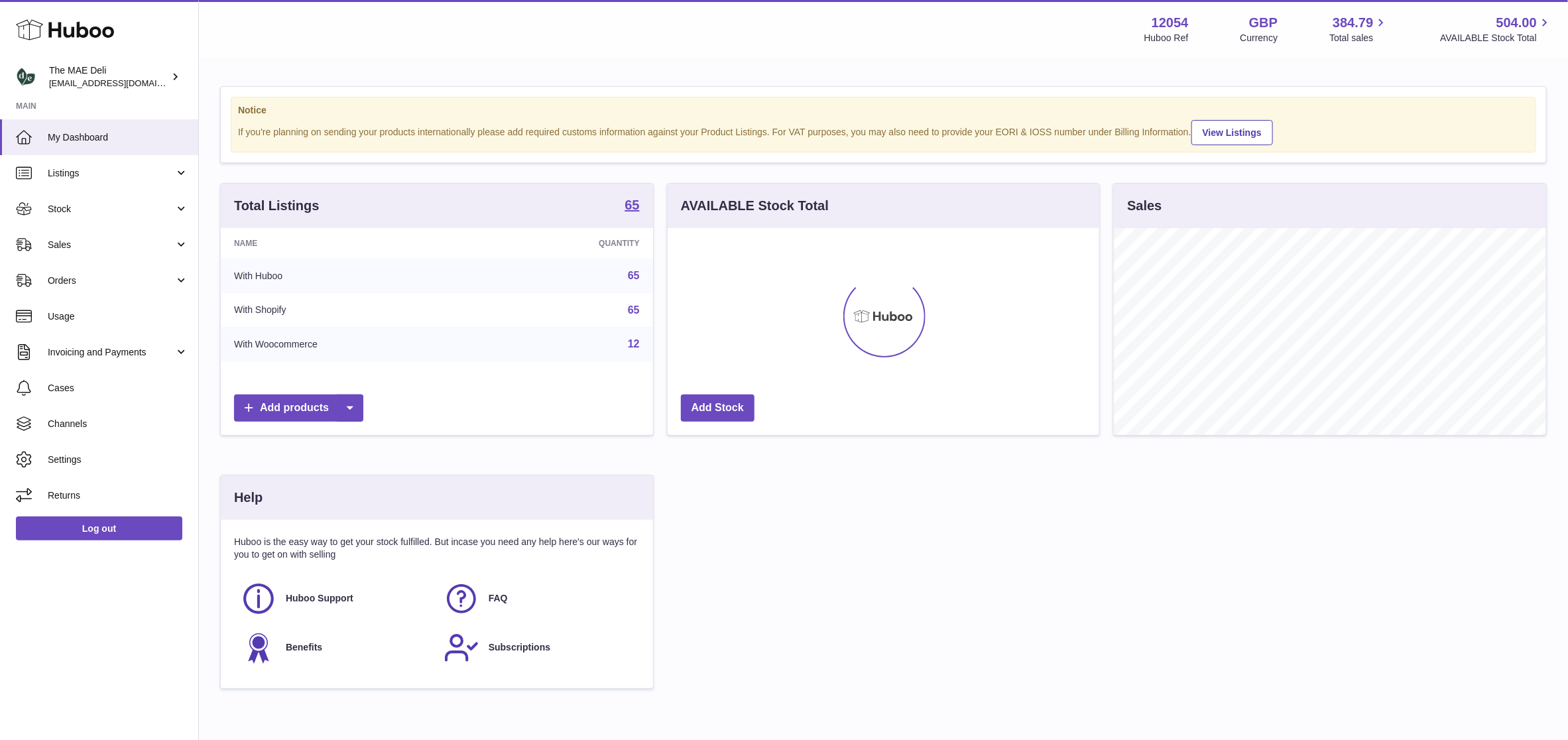
scroll to position [207, 431]
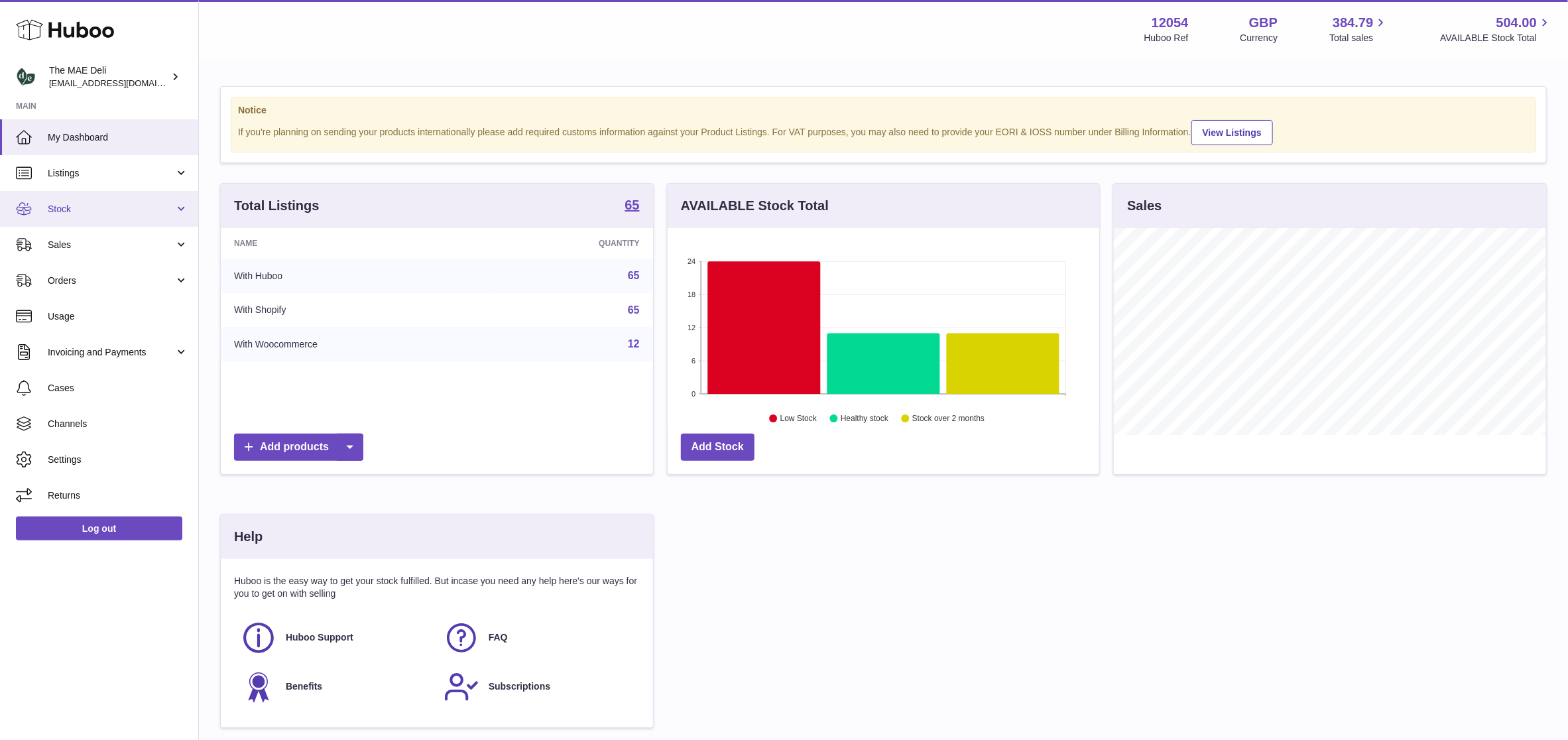
click at [92, 213] on span "Stock" at bounding box center [111, 209] width 127 height 13
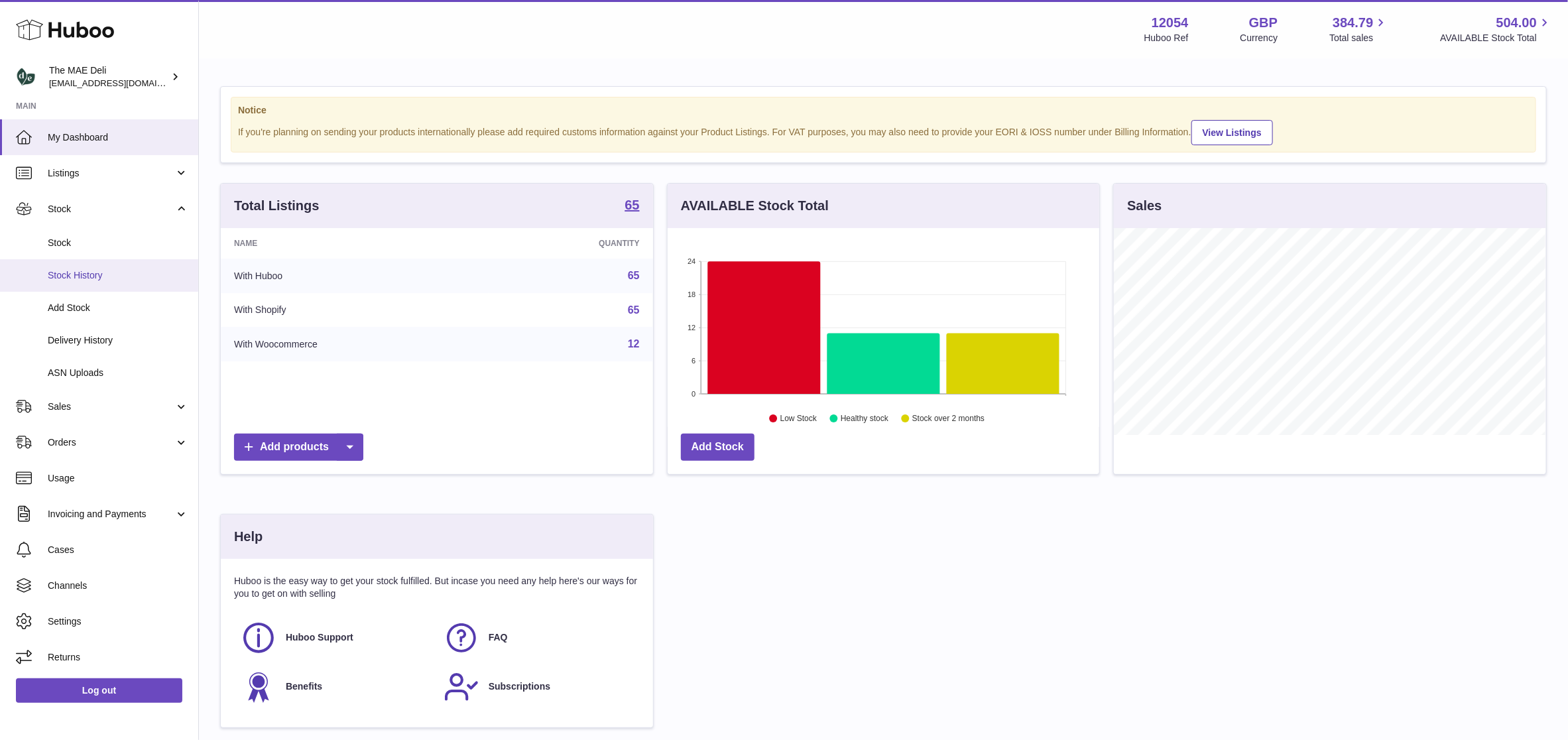
click at [82, 263] on link "Stock History" at bounding box center [99, 275] width 199 height 32
click at [82, 250] on link "Stock" at bounding box center [99, 242] width 199 height 32
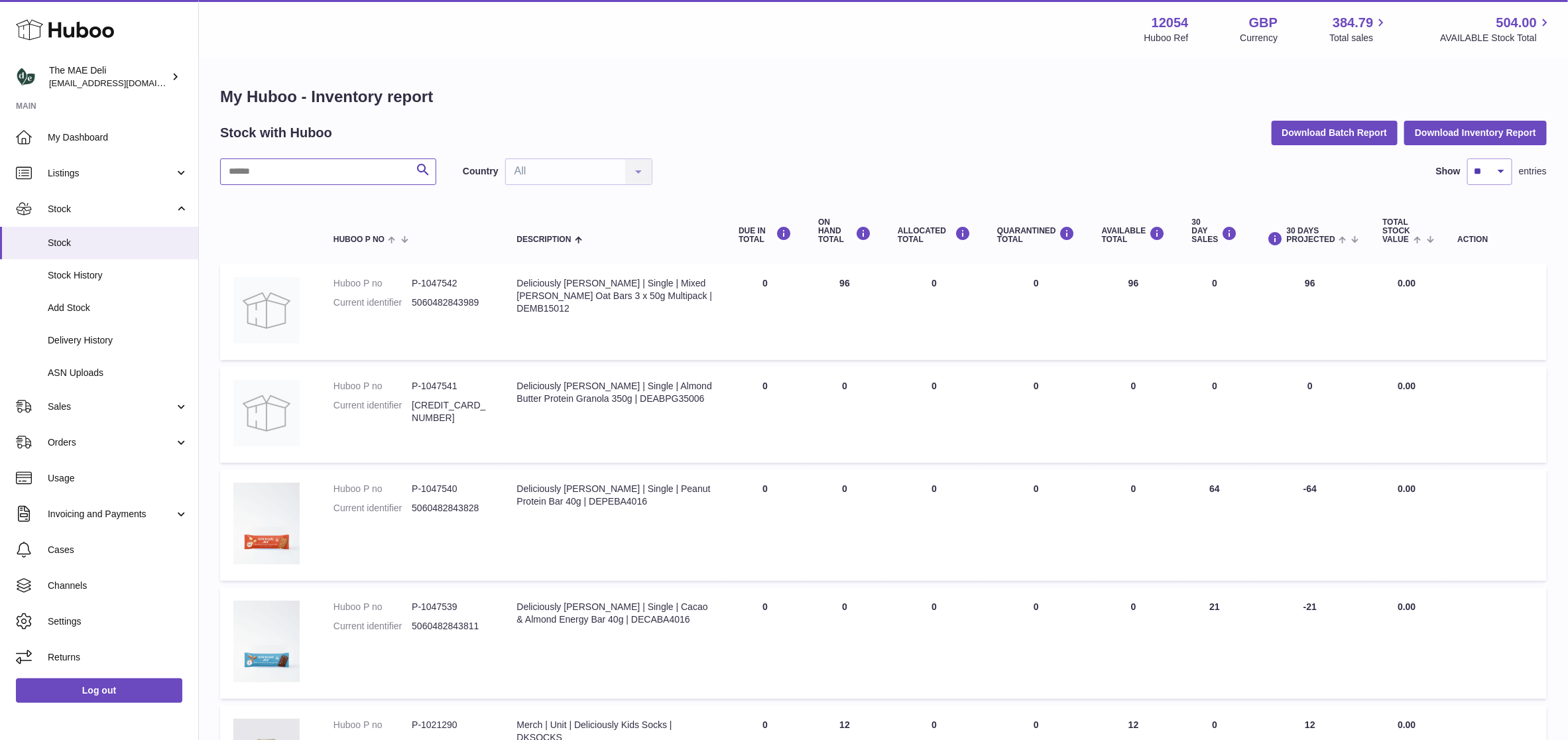
click at [252, 178] on input "text" at bounding box center [328, 171] width 216 height 27
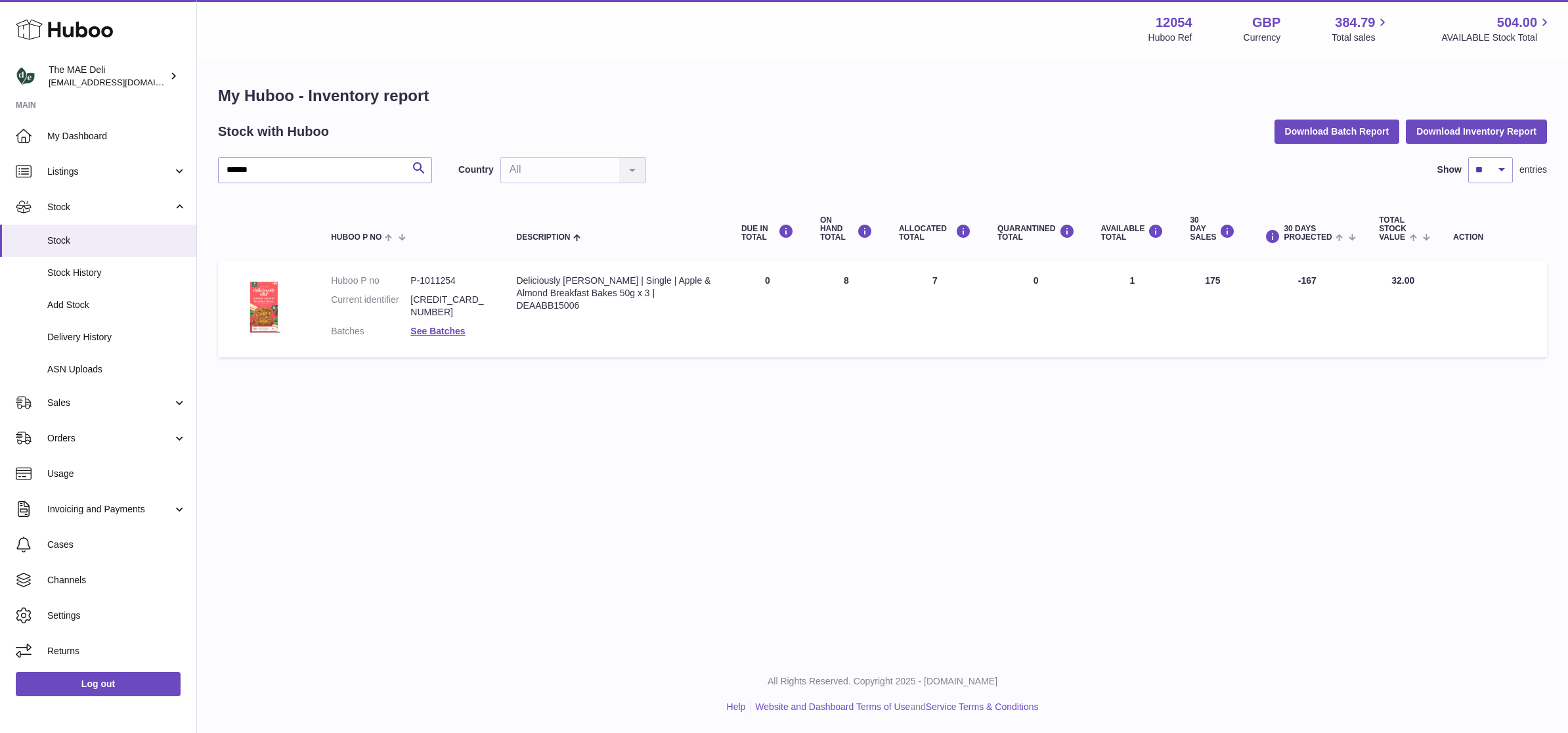
click at [455, 310] on dl "Huboo P no P-1011254 Current identifier 5060482843736 Batches See Batches" at bounding box center [410, 310] width 159 height 70
click at [457, 326] on link "See Batches" at bounding box center [437, 331] width 55 height 11
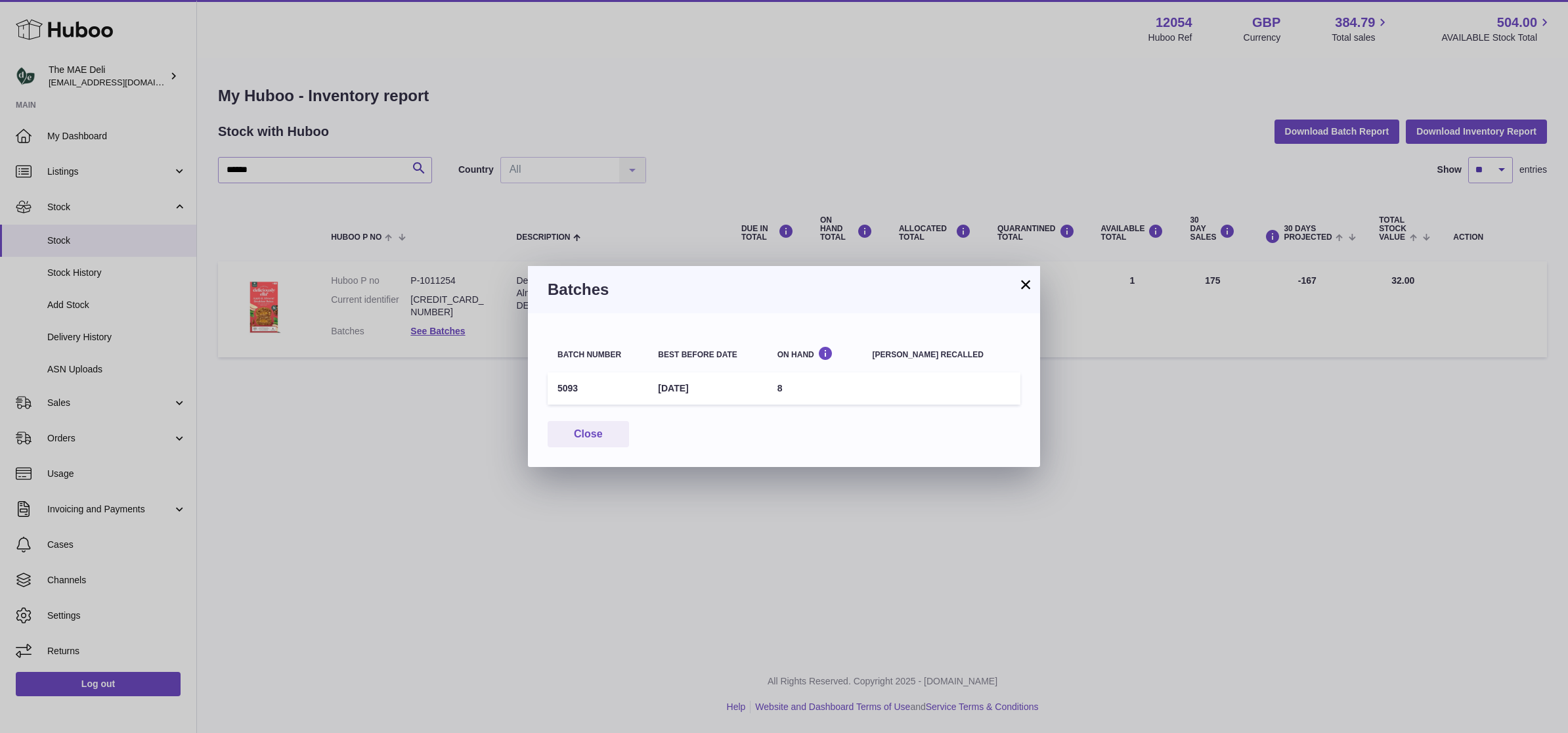
click at [1027, 286] on button "×" at bounding box center [1026, 284] width 16 height 16
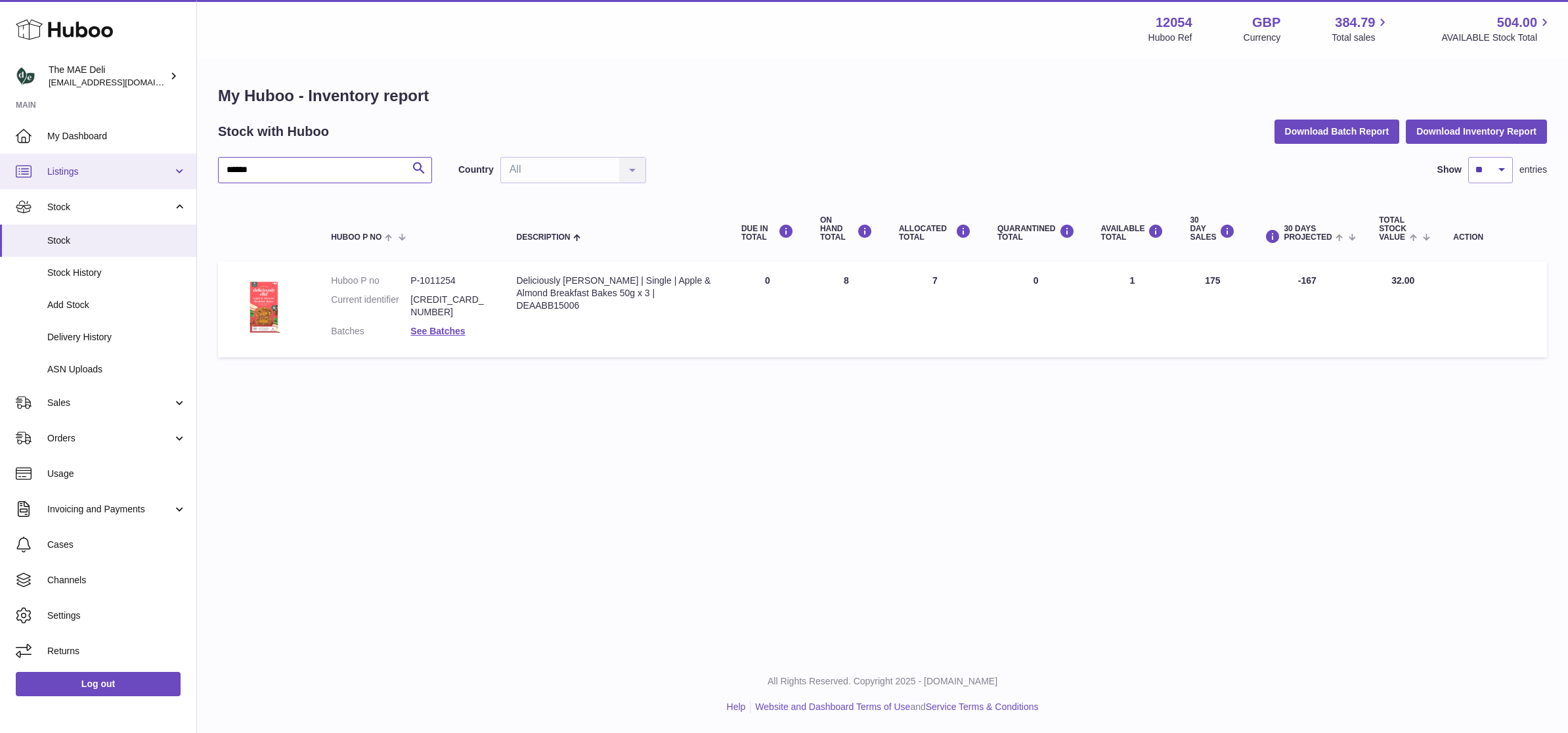
drag, startPoint x: 288, startPoint y: 166, endPoint x: 93, endPoint y: 182, distance: 195.7
click at [93, 182] on div "Huboo The MAE Deli logistics@deliciouslyella.com Main My Dashboard Listings Not…" at bounding box center [784, 366] width 1568 height 733
paste input "*****"
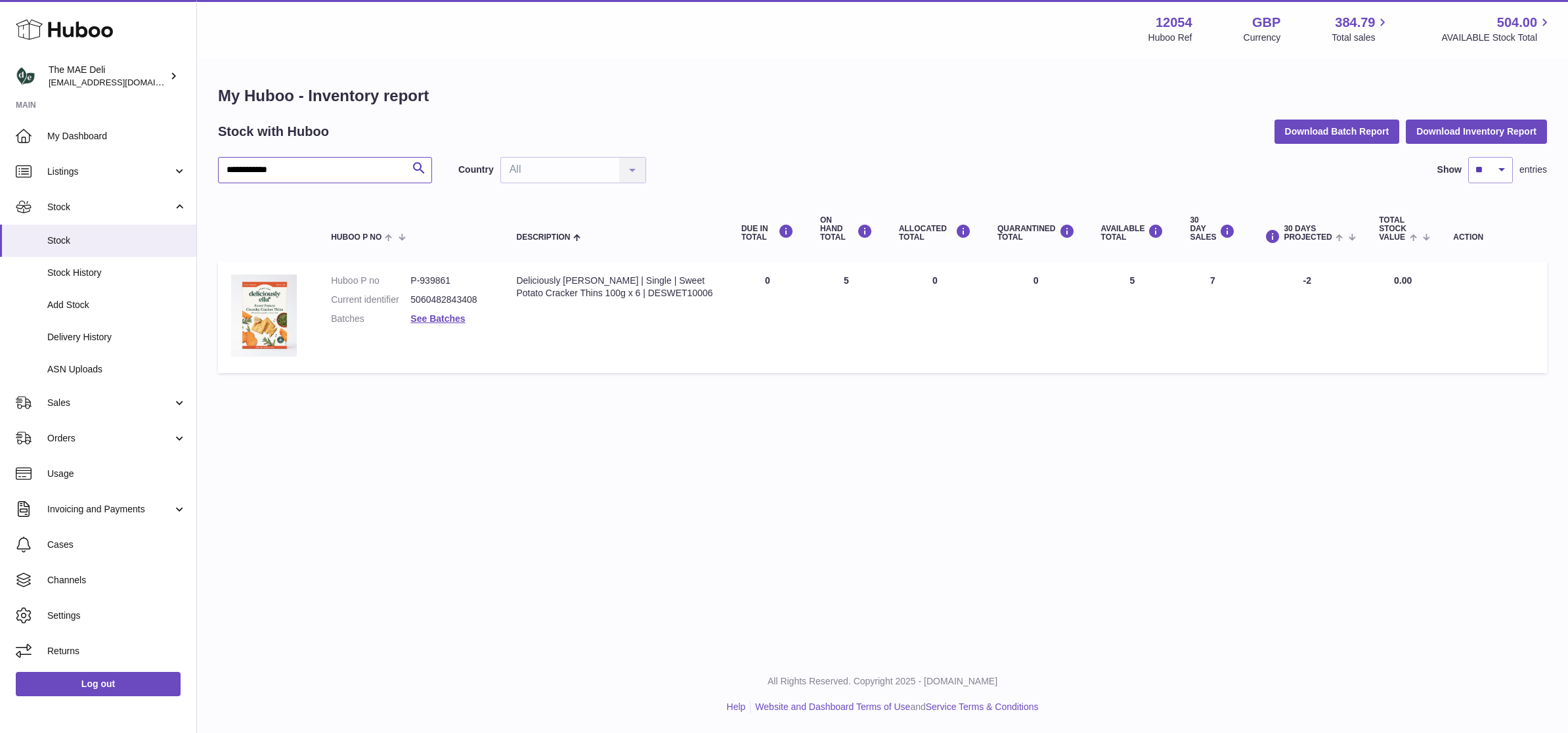
type input "**********"
click at [439, 323] on dd "See Batches" at bounding box center [450, 319] width 80 height 13
click at [442, 323] on dd "See Batches" at bounding box center [450, 319] width 80 height 13
click at [443, 320] on link "See Batches" at bounding box center [437, 318] width 55 height 11
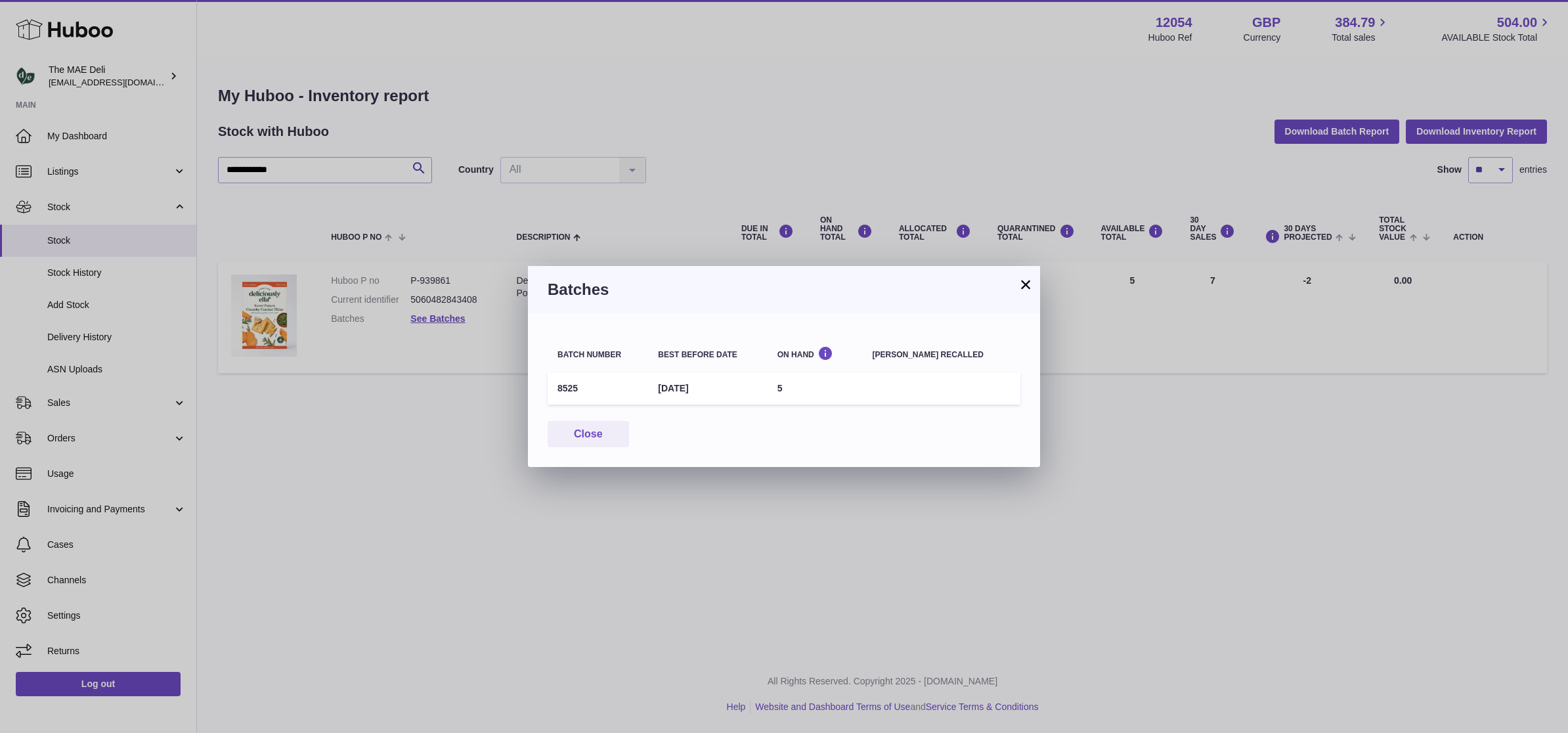
click at [1019, 288] on button "×" at bounding box center [1026, 284] width 16 height 16
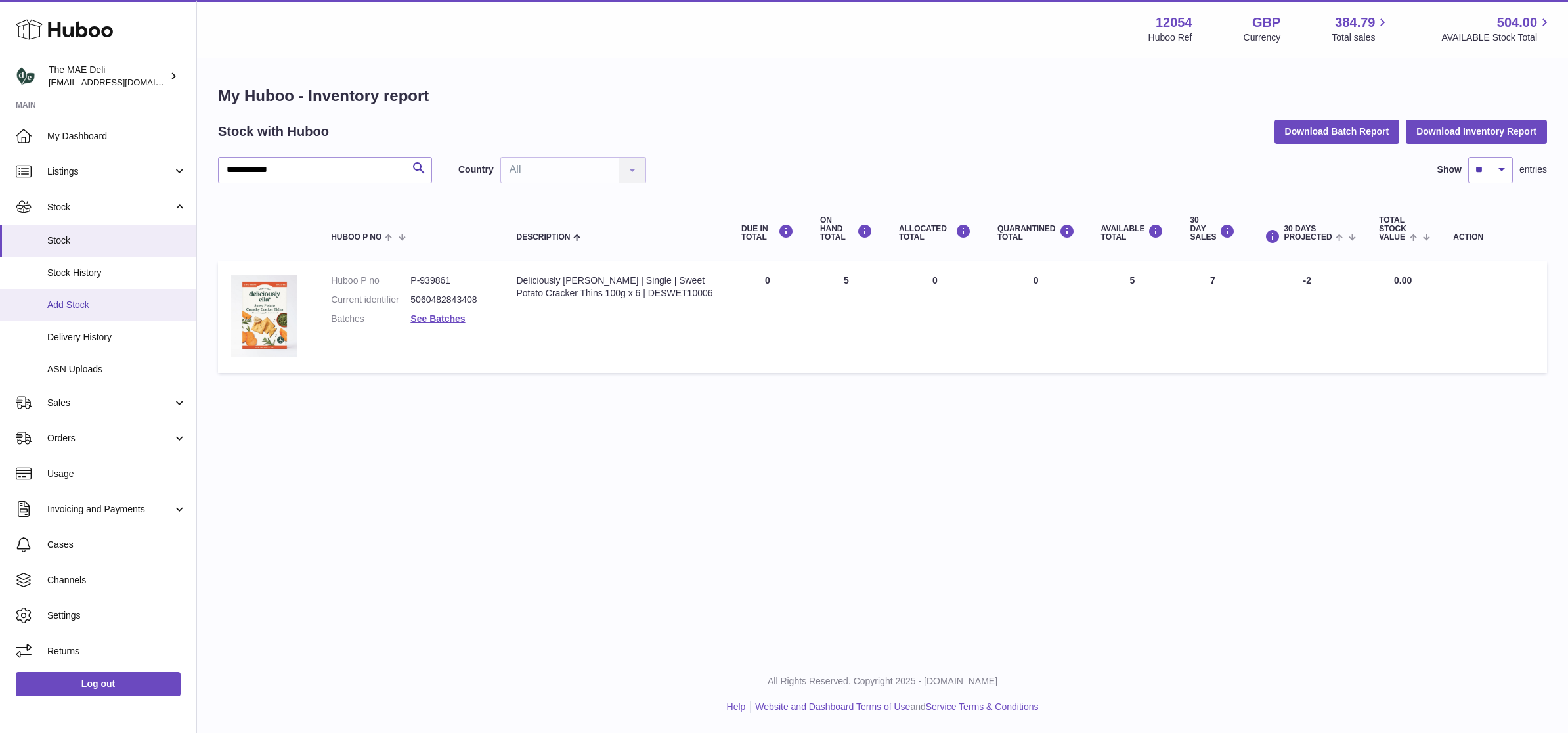
click at [99, 318] on link "Add Stock" at bounding box center [98, 305] width 197 height 32
click at [101, 332] on span "Delivery History" at bounding box center [117, 337] width 139 height 13
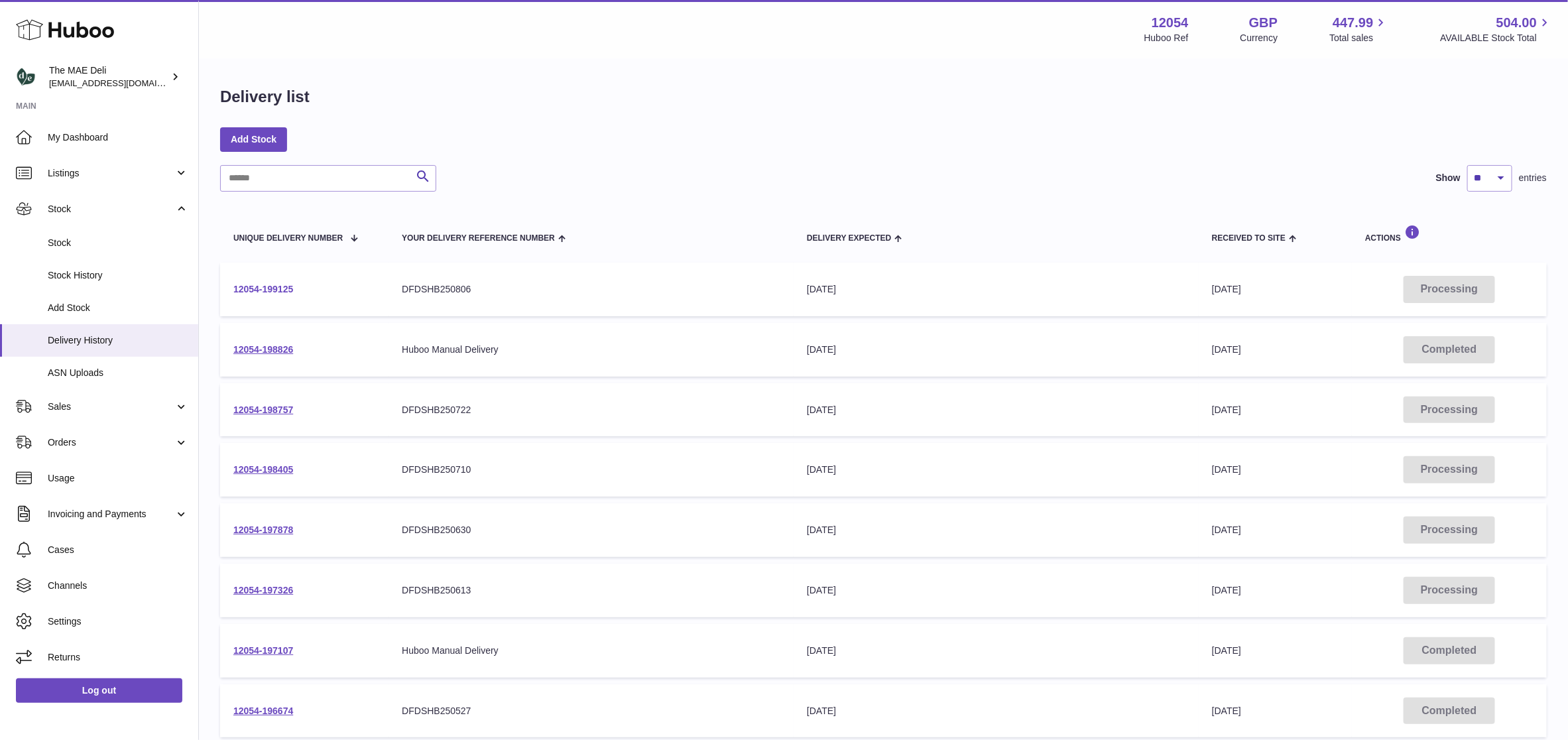
click at [279, 288] on link "12054-199125" at bounding box center [263, 289] width 59 height 11
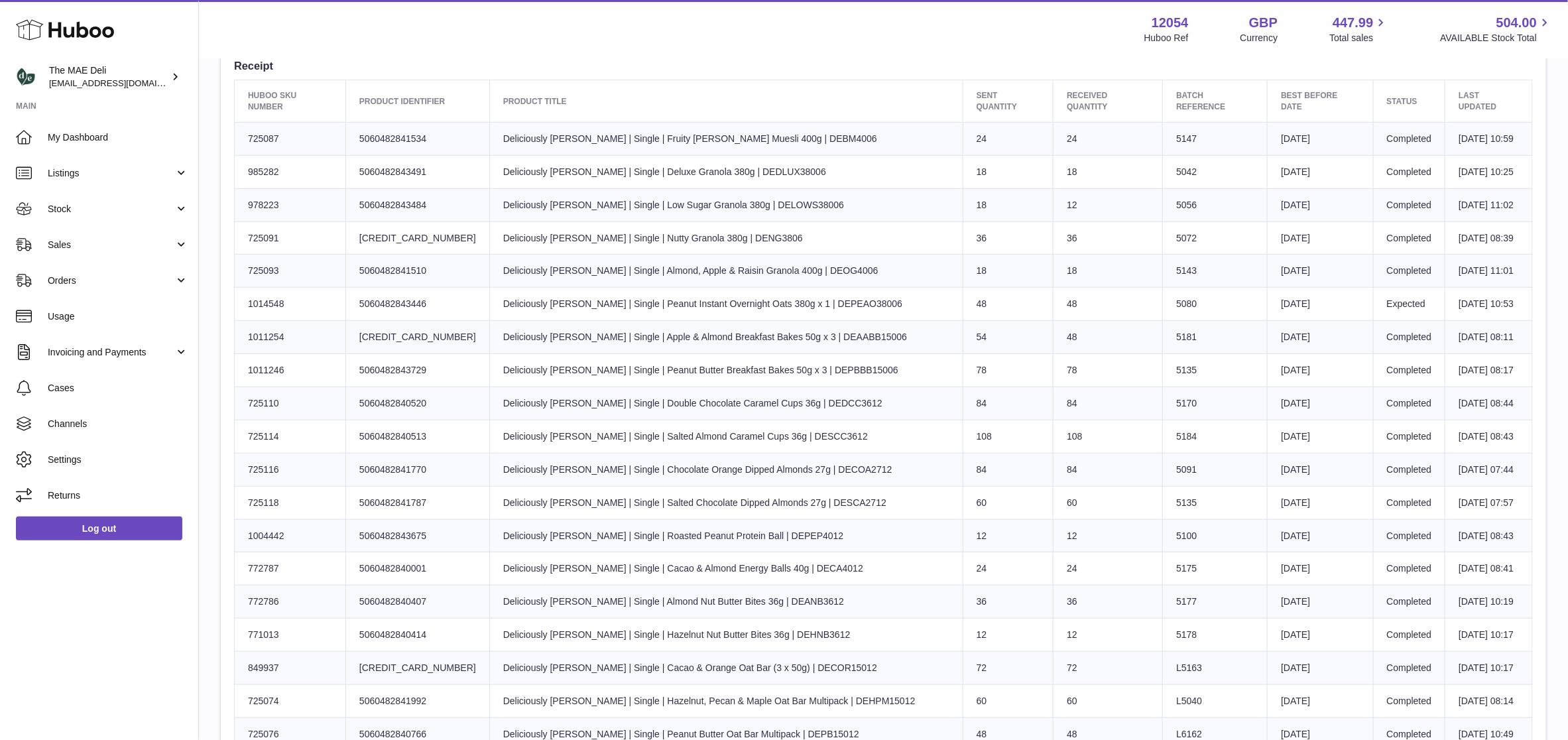
scroll to position [450, 0]
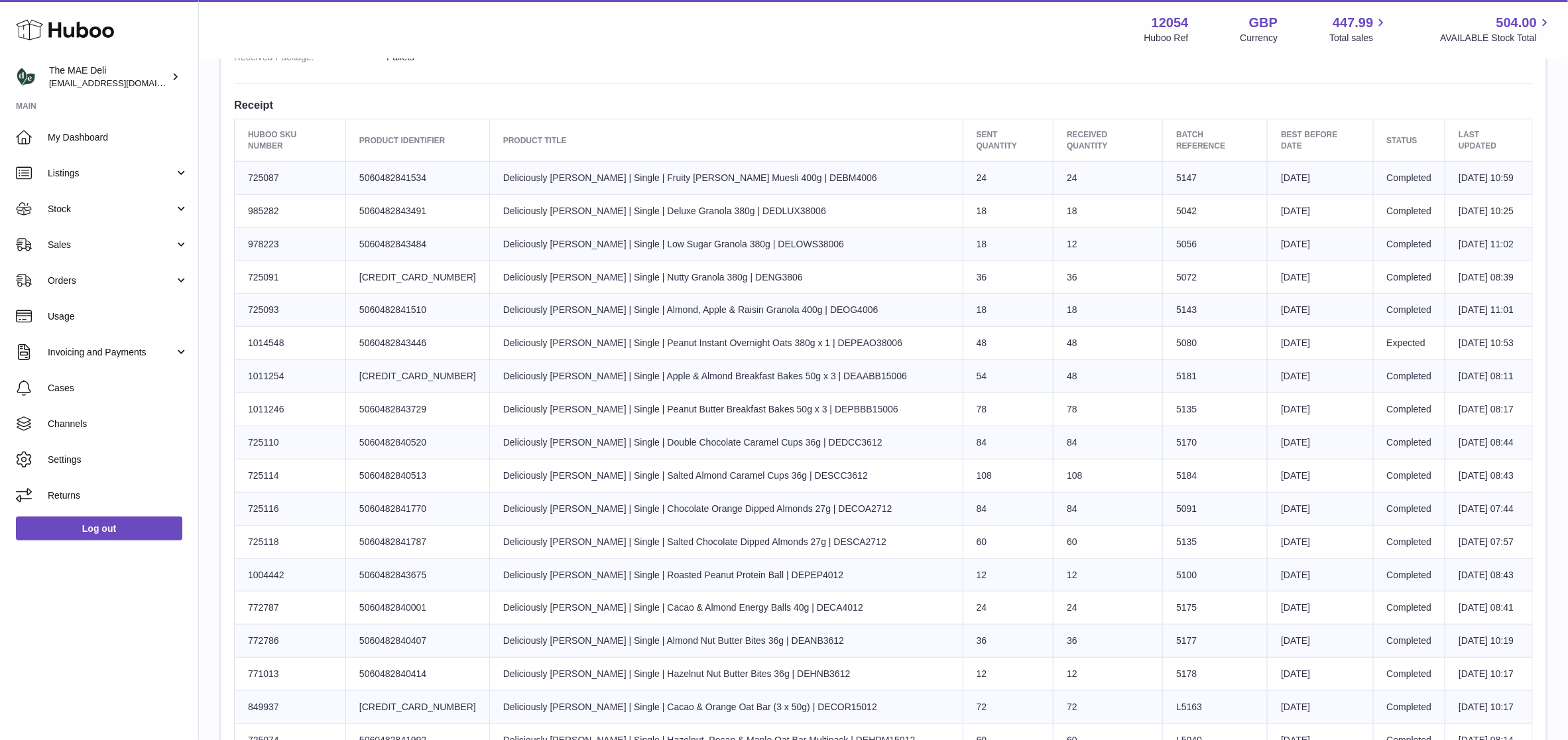
drag, startPoint x: 919, startPoint y: 440, endPoint x: 902, endPoint y: 450, distance: 19.7
click at [962, 450] on td "Sent Quantity 84" at bounding box center [1008, 442] width 91 height 33
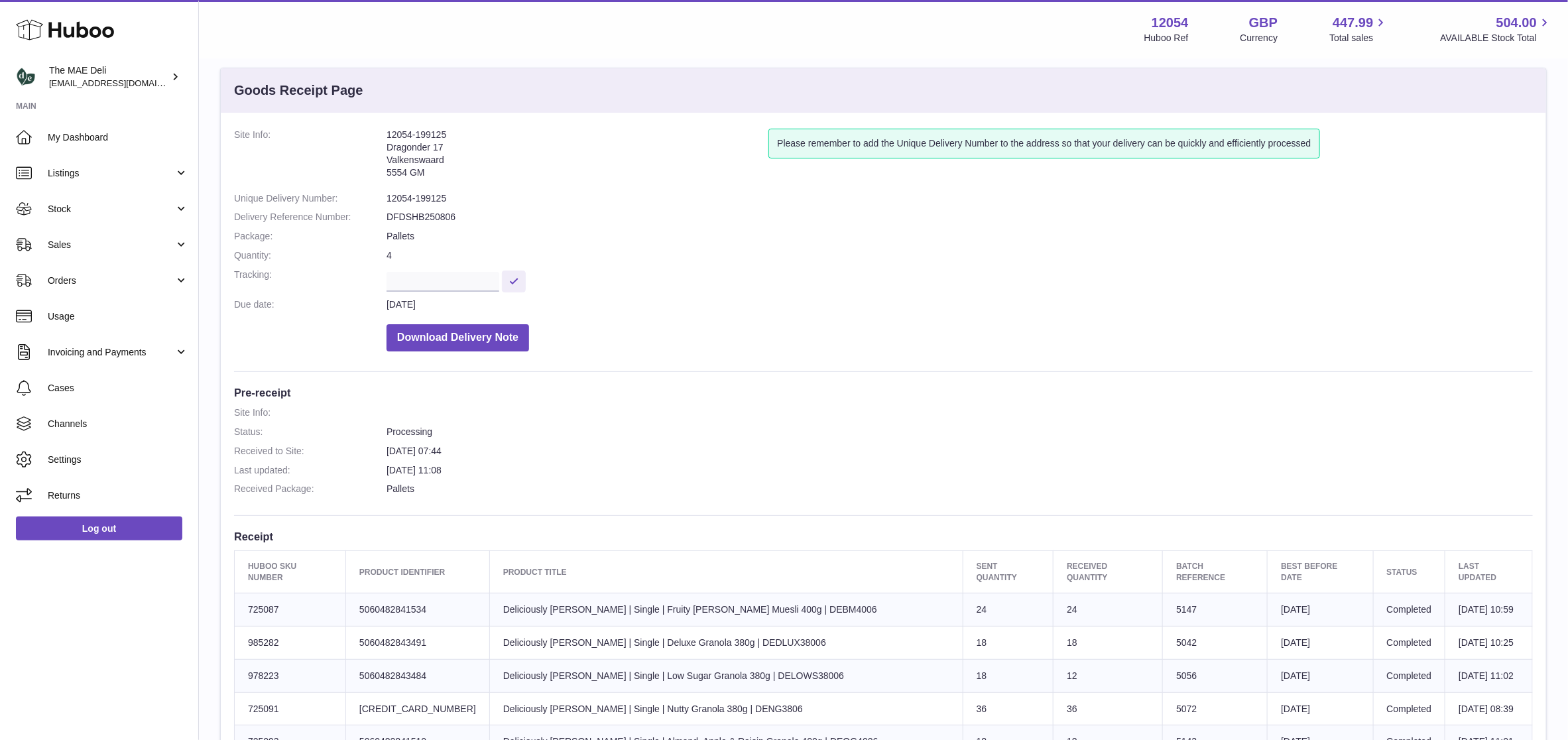
scroll to position [0, 0]
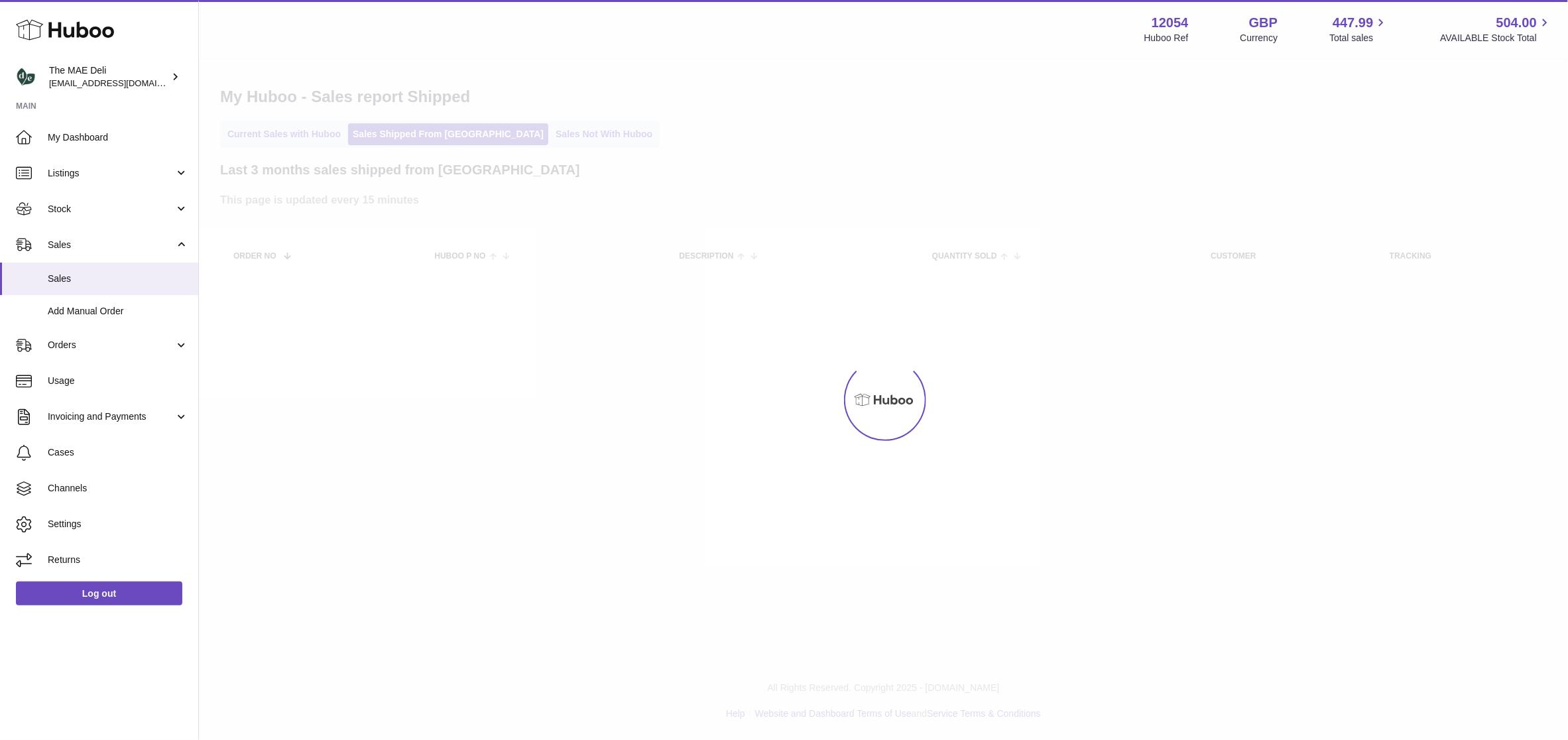
click at [292, 153] on div "My Huboo - Sales report Shipped Current Sales with Huboo Sales Shipped From [GE…" at bounding box center [884, 183] width 1369 height 247
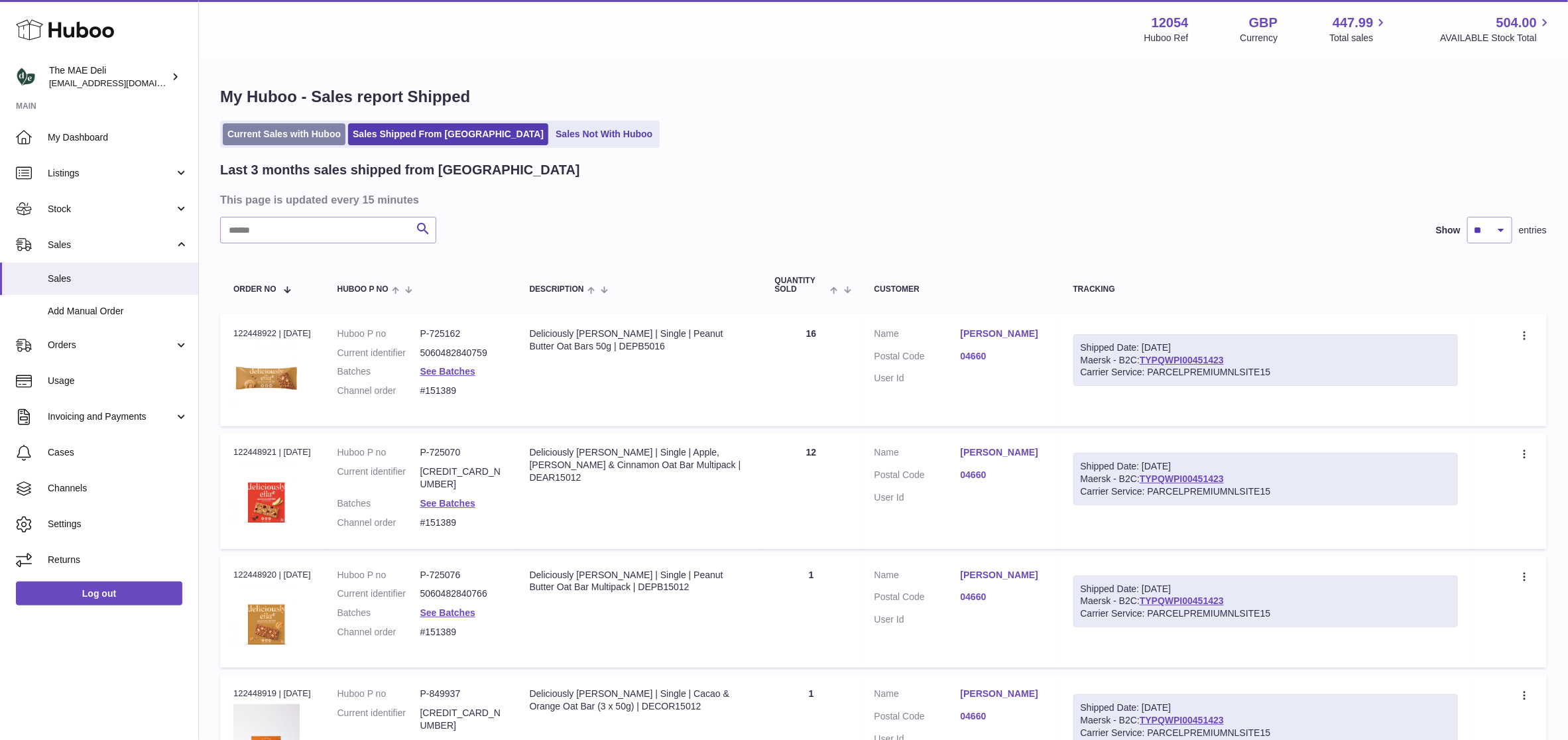
click at [313, 132] on link "Current Sales with Huboo" at bounding box center [284, 134] width 123 height 22
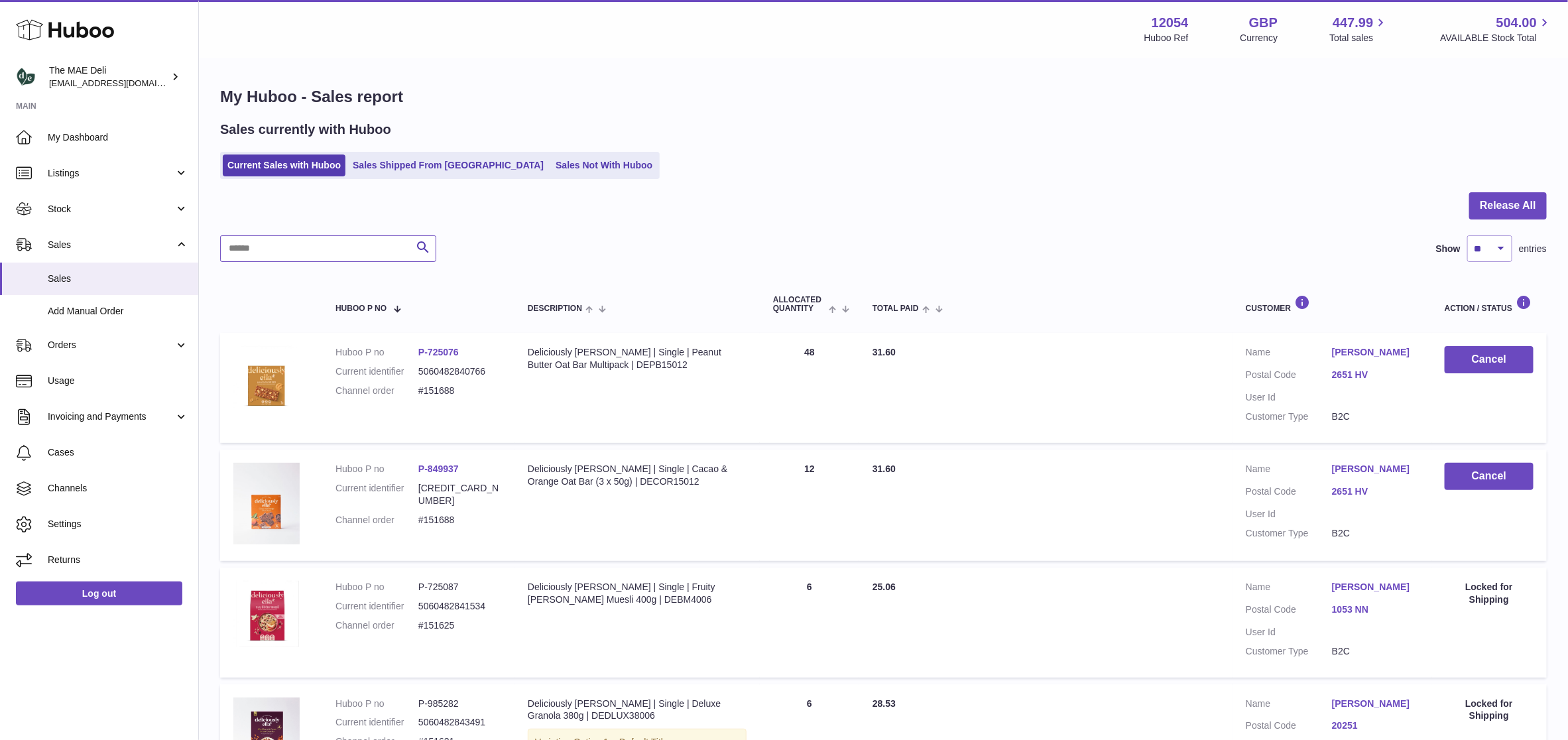
click at [303, 247] on input "text" at bounding box center [328, 248] width 216 height 27
paste input "******"
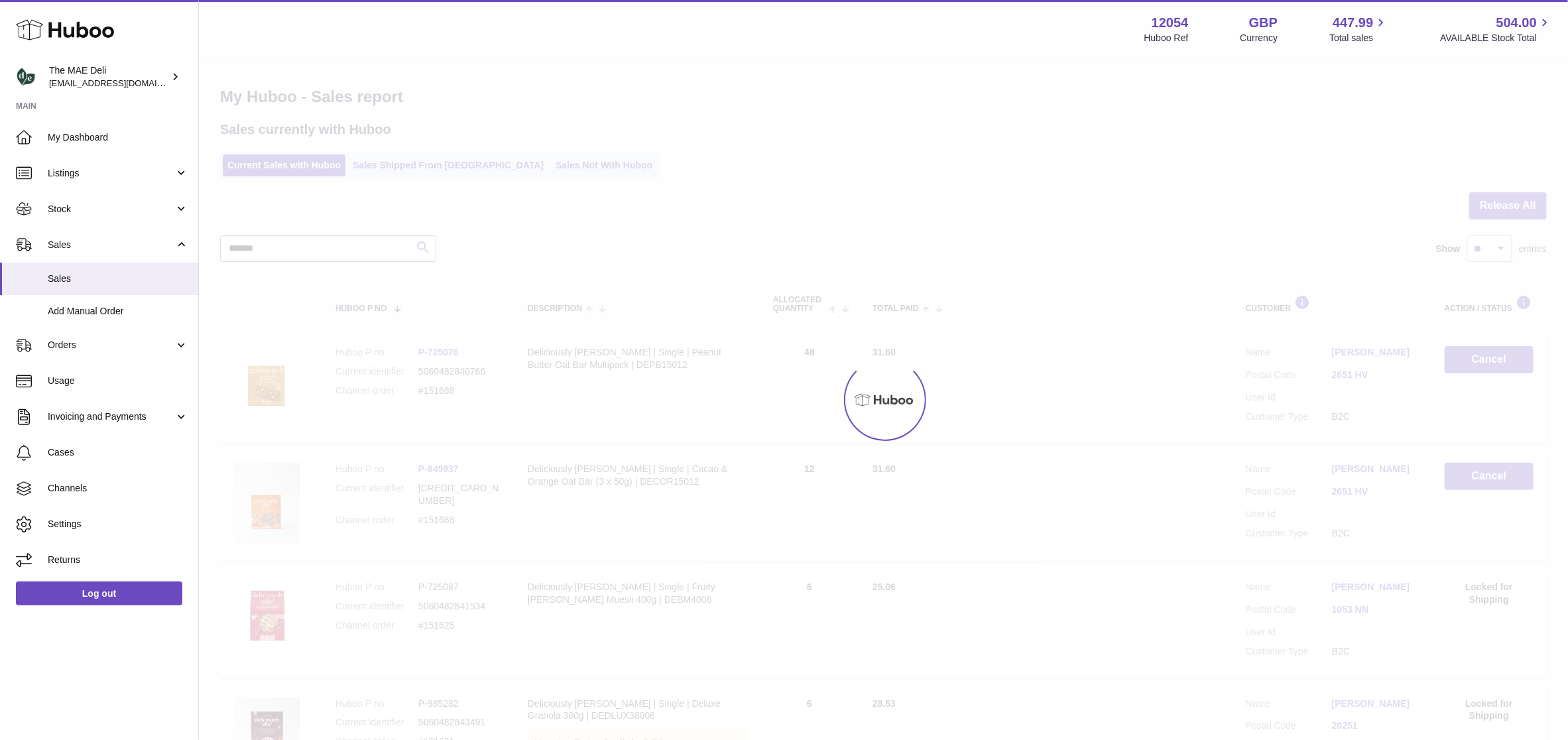
type input "******"
click at [394, 162] on div at bounding box center [884, 399] width 1369 height 680
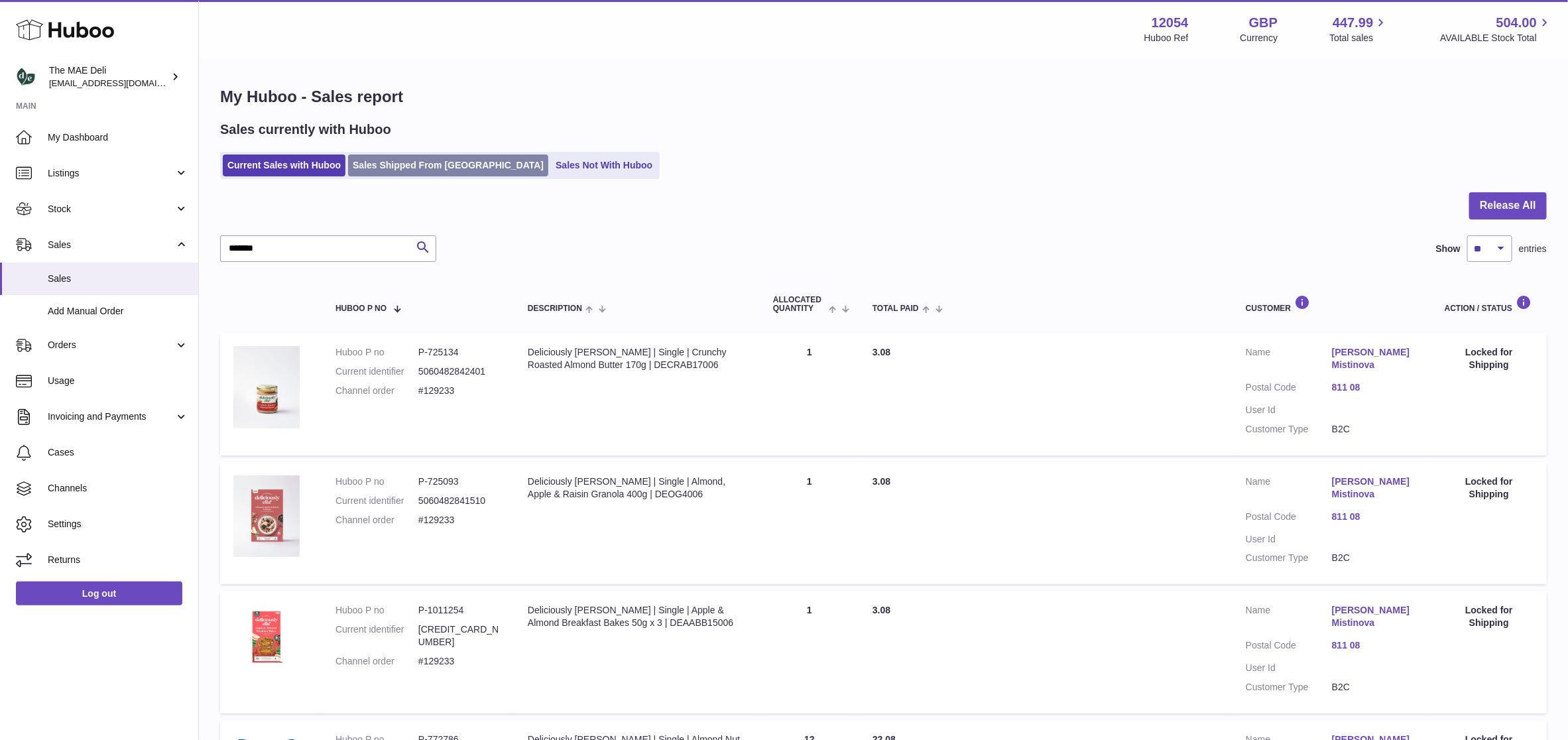
click at [403, 161] on link "Sales Shipped From [GEOGRAPHIC_DATA]" at bounding box center [448, 166] width 200 height 22
click at [396, 157] on link "Sales Shipped From [GEOGRAPHIC_DATA]" at bounding box center [448, 166] width 200 height 22
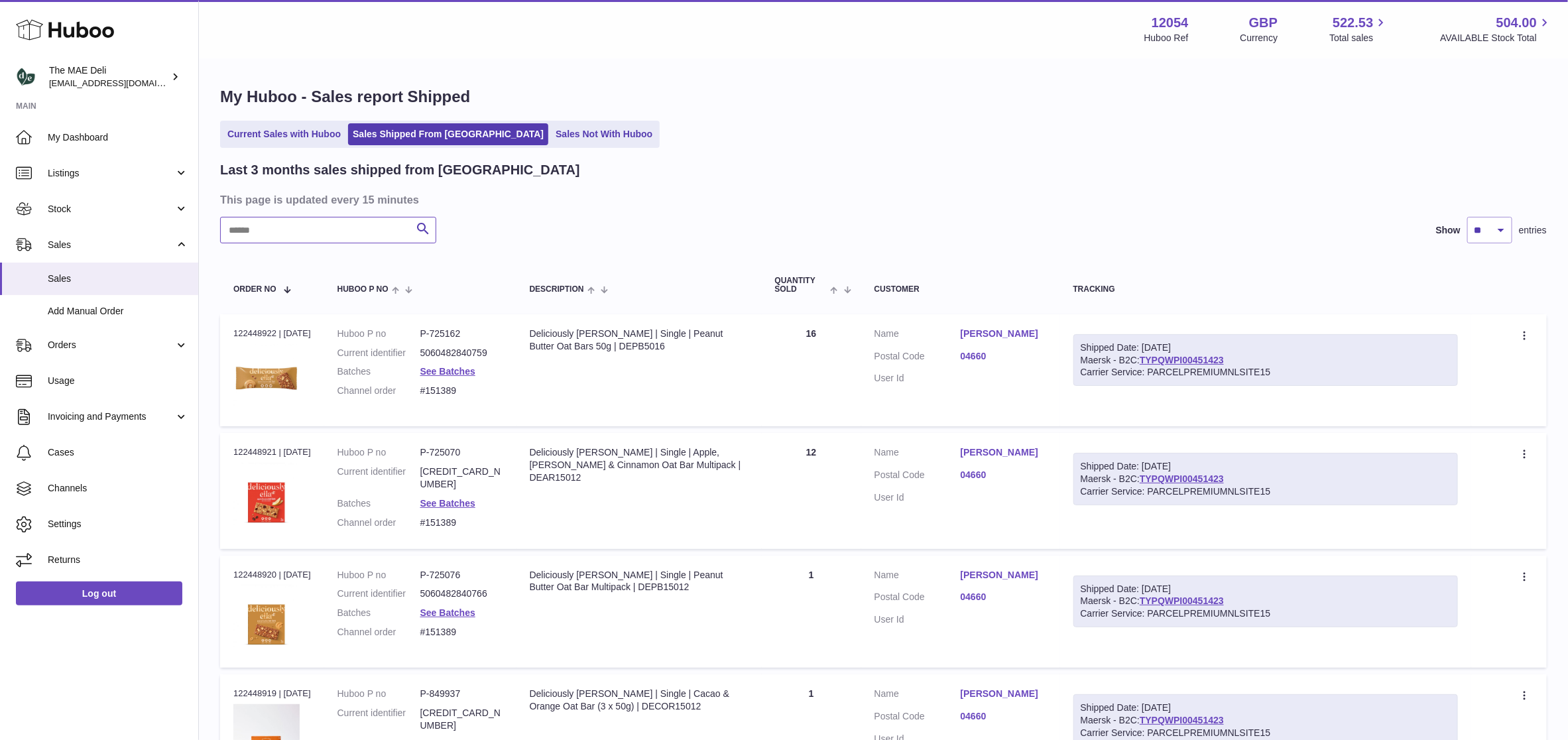
click at [285, 229] on input "text" at bounding box center [328, 229] width 216 height 27
paste input "******"
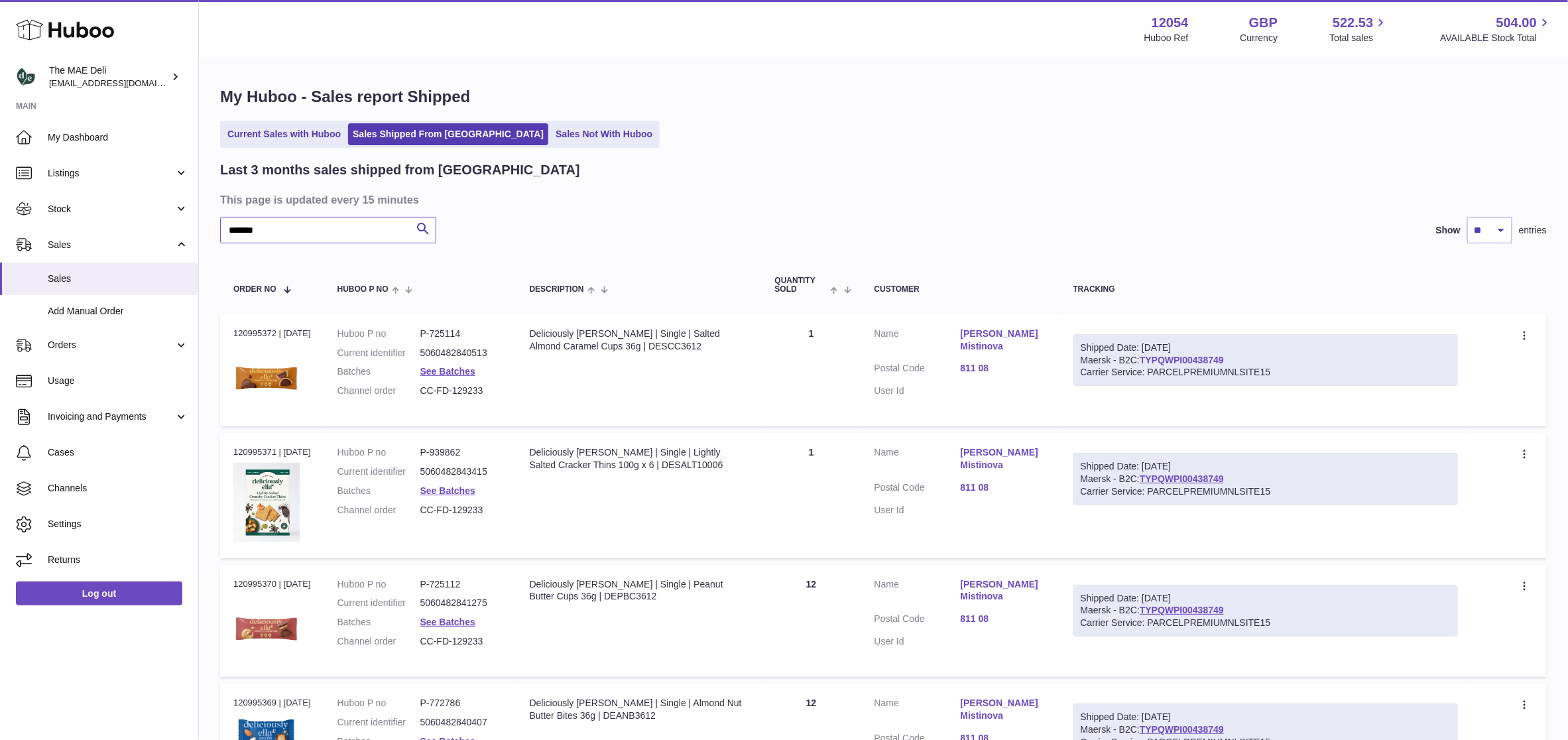
type input "******"
click at [1197, 355] on link "TYPQWPI00438749" at bounding box center [1181, 360] width 84 height 11
